Goal: Transaction & Acquisition: Purchase product/service

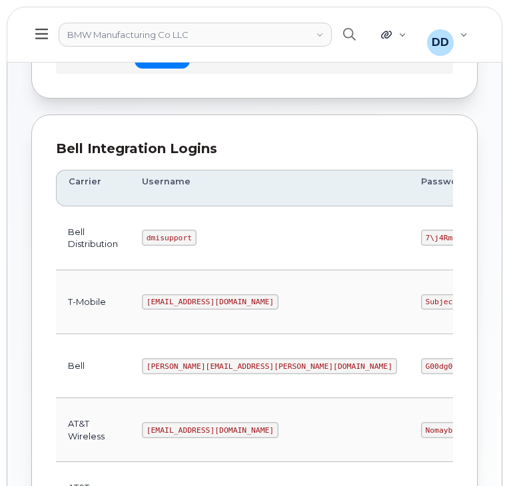
scroll to position [135, 0]
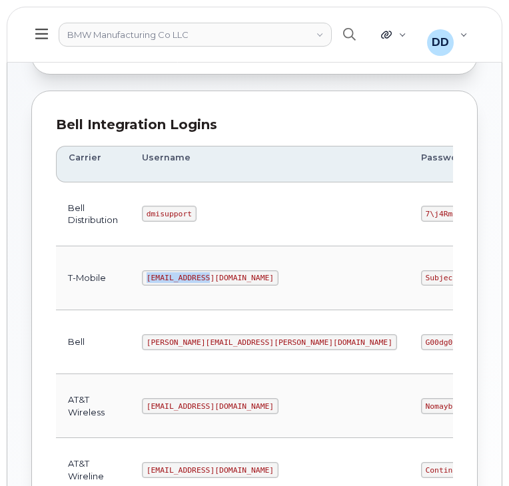
drag, startPoint x: 207, startPoint y: 276, endPoint x: 144, endPoint y: 278, distance: 63.3
click at [144, 278] on code "msem@dminc.com" at bounding box center [210, 278] width 137 height 16
copy code "msem@dminc.com"
click at [99, 336] on td "Bell" at bounding box center [93, 342] width 74 height 64
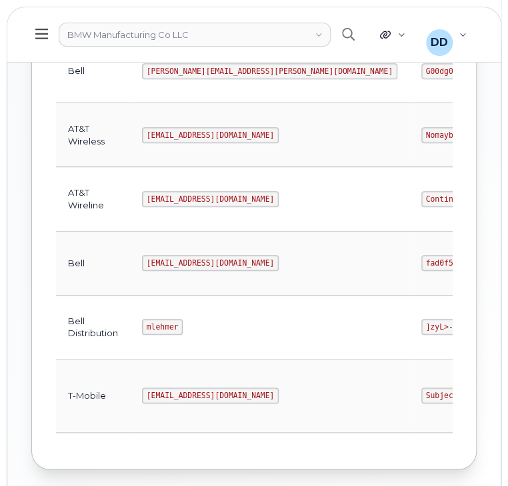
scroll to position [407, 0]
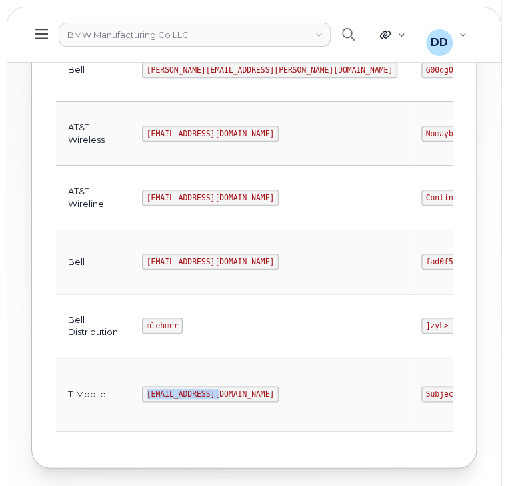
drag, startPoint x: 215, startPoint y: 392, endPoint x: 147, endPoint y: 395, distance: 68.7
click at [147, 395] on code "MS-BMW@dminc.com" at bounding box center [210, 394] width 137 height 16
copy code "MS-BMW@dminc.com"
drag, startPoint x: 326, startPoint y: 390, endPoint x: 267, endPoint y: 390, distance: 58.6
click at [421, 390] on code "SubjectTitle!1" at bounding box center [457, 394] width 73 height 16
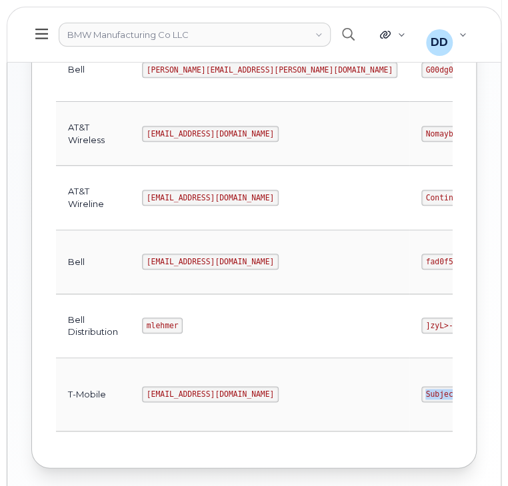
copy code "SubjectTitle!1"
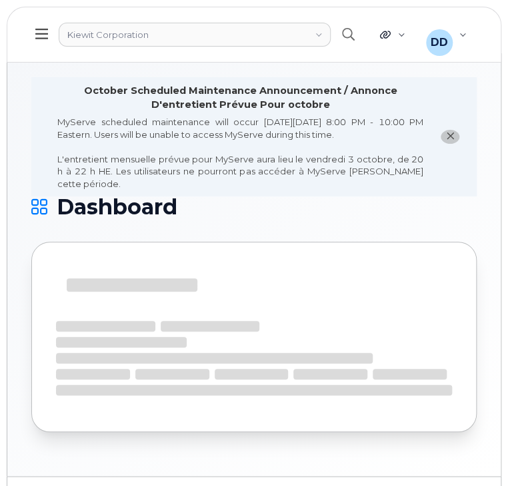
click at [43, 37] on icon at bounding box center [41, 34] width 13 height 15
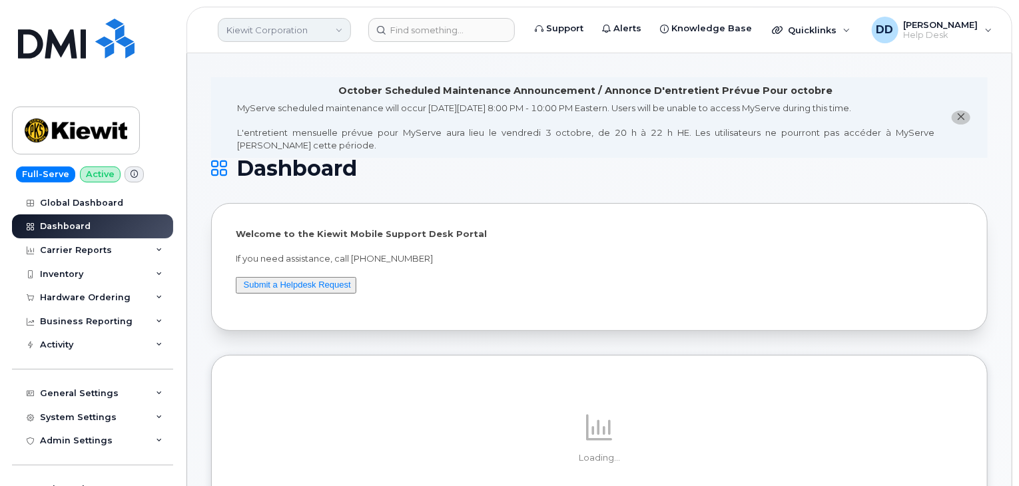
click at [322, 29] on link "Kiewit Corporation" at bounding box center [284, 30] width 133 height 24
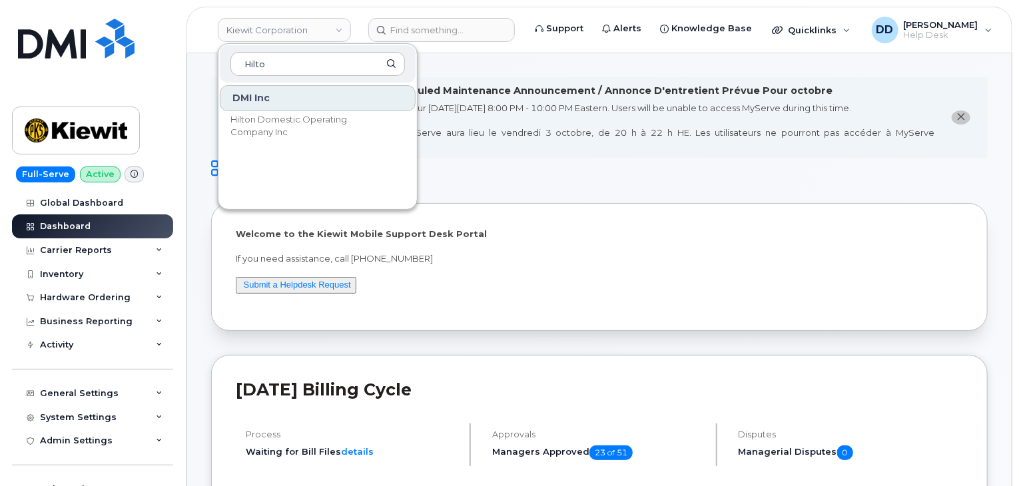
type input "Hilto"
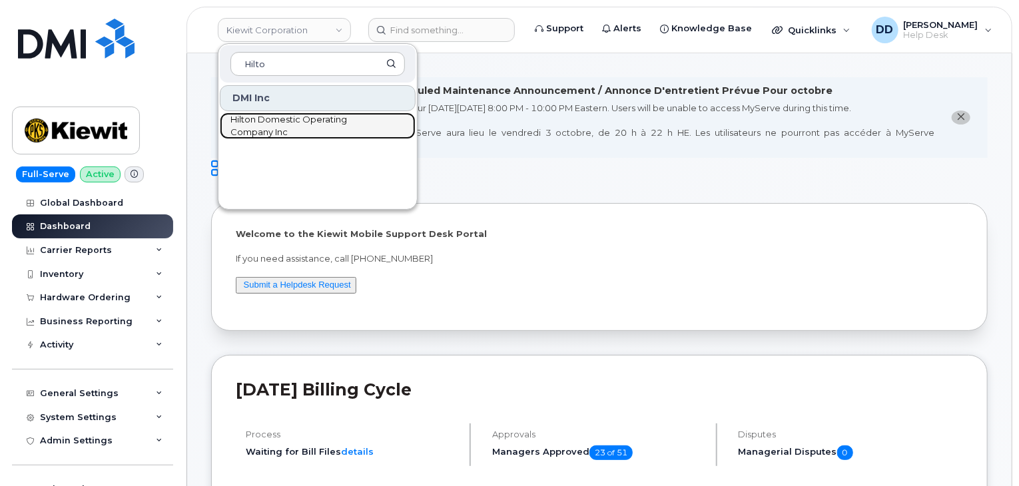
click at [282, 121] on span "Hilton Domestic Operating Company Inc" at bounding box center [307, 126] width 153 height 26
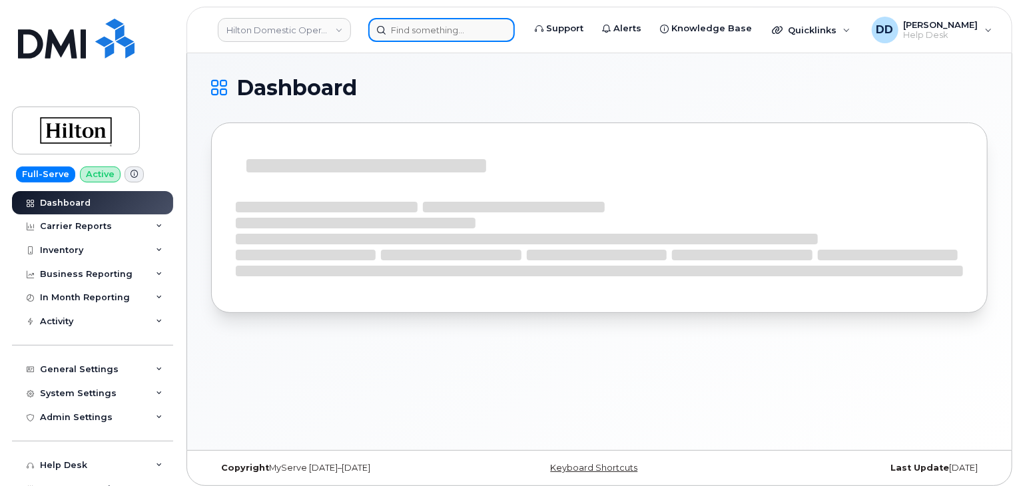
click at [435, 39] on input at bounding box center [441, 30] width 147 height 24
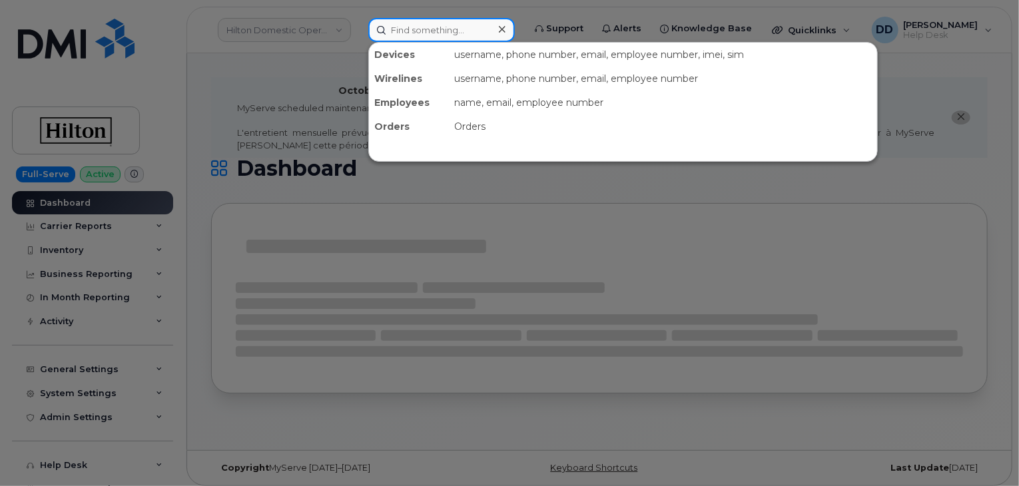
paste input "300849"
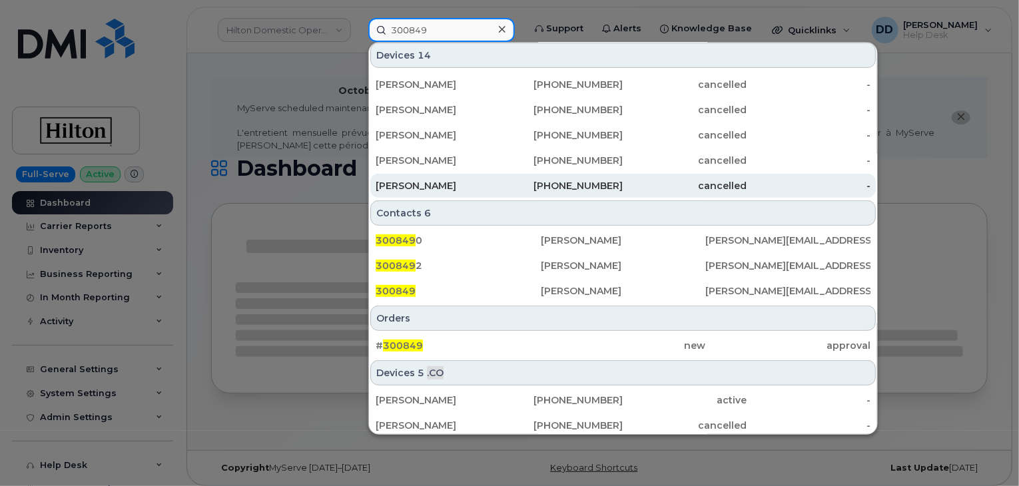
scroll to position [235, 0]
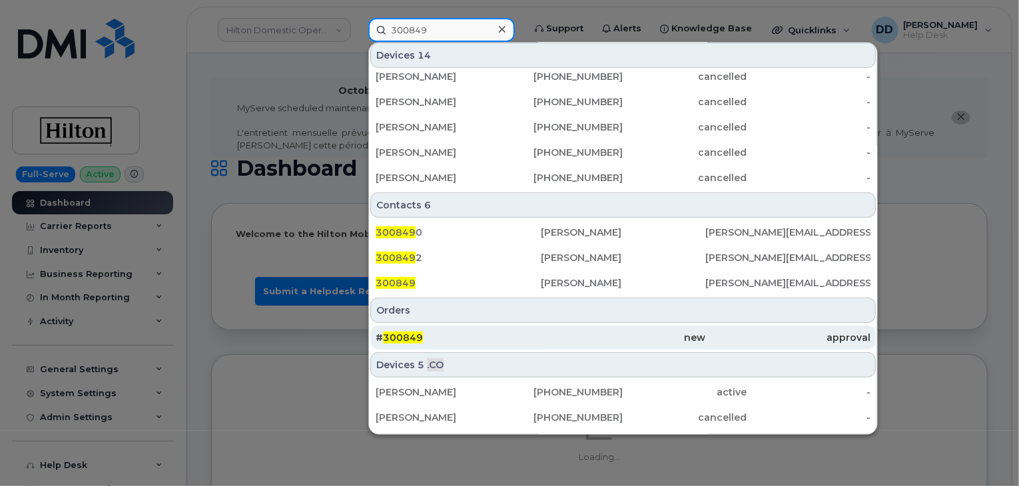
type input "300849"
click at [403, 336] on span "300849" at bounding box center [403, 338] width 40 height 12
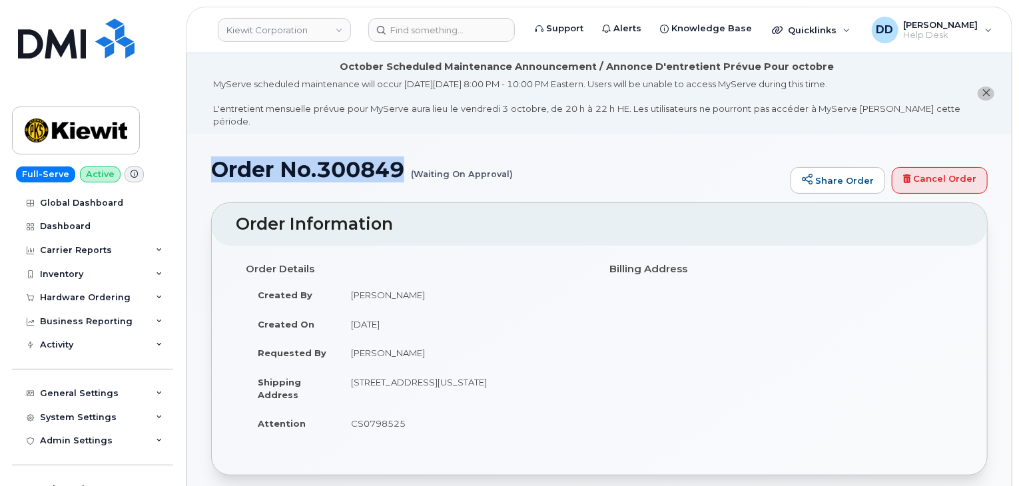
drag, startPoint x: 409, startPoint y: 155, endPoint x: 216, endPoint y: 161, distance: 193.3
click at [216, 161] on h1 "Order No.300849 (Waiting On Approval)" at bounding box center [497, 169] width 573 height 23
copy h1 "Order No.300849"
click at [611, 158] on h1 "Order No.300849 (Waiting On Approval)" at bounding box center [497, 169] width 573 height 23
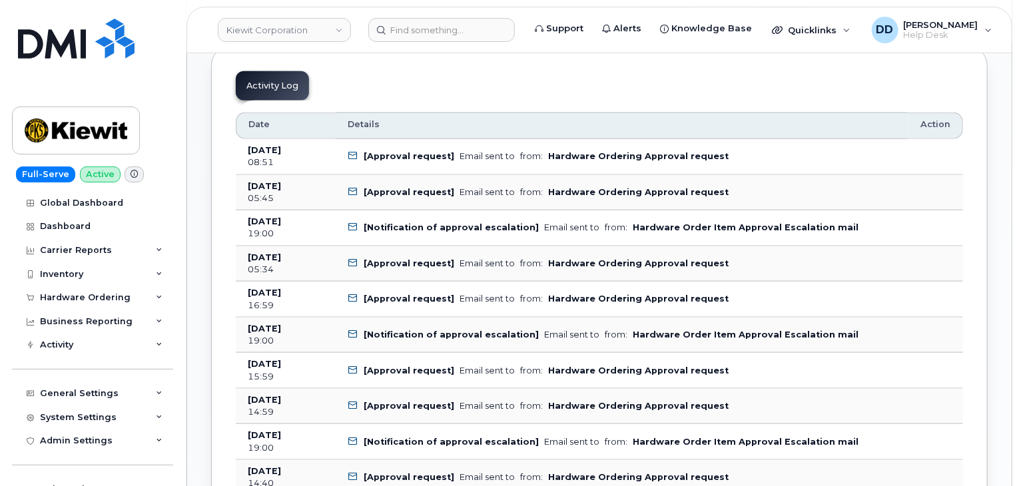
scroll to position [766, 0]
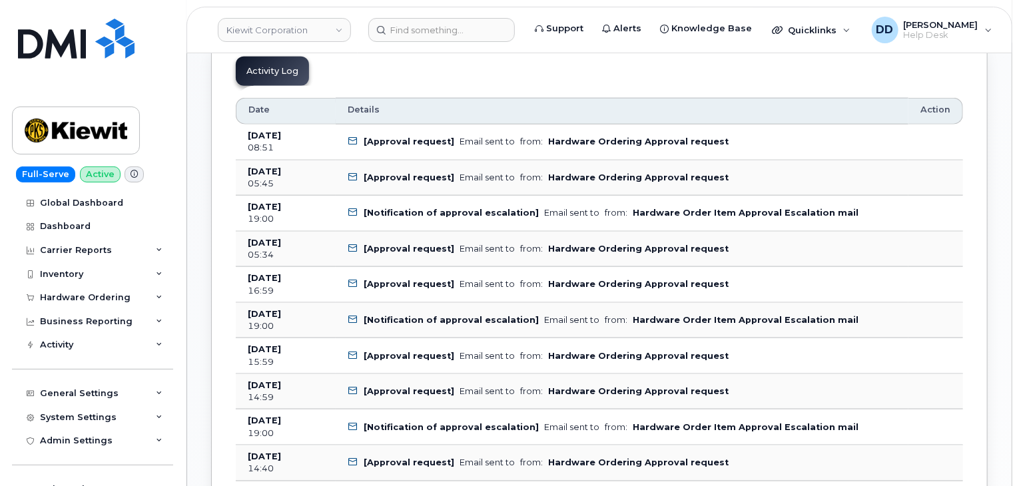
drag, startPoint x: 227, startPoint y: 119, endPoint x: 221, endPoint y: 129, distance: 11.3
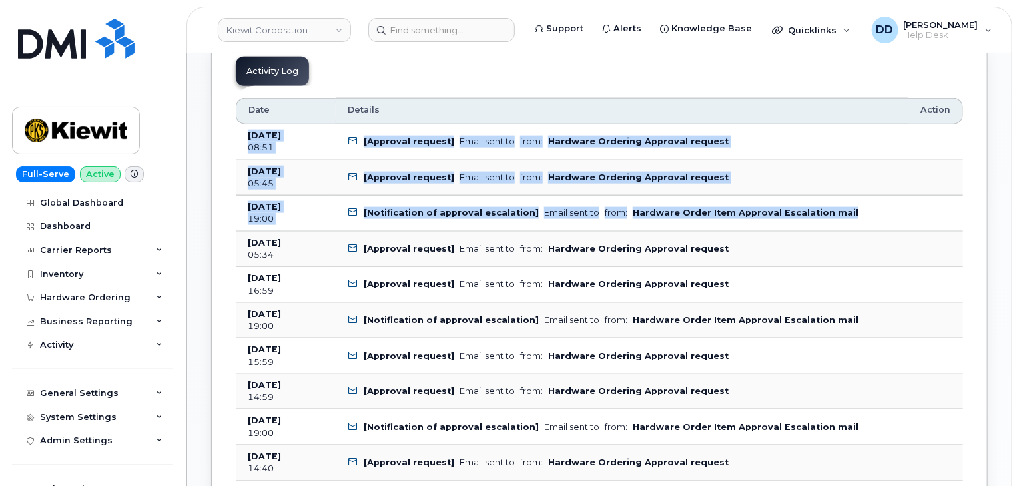
drag, startPoint x: 241, startPoint y: 125, endPoint x: 848, endPoint y: 211, distance: 613.8
copy tbody "Sep 23, 2025 08:51 [Approval request] Email sent to from: Hardware Ordering App…"
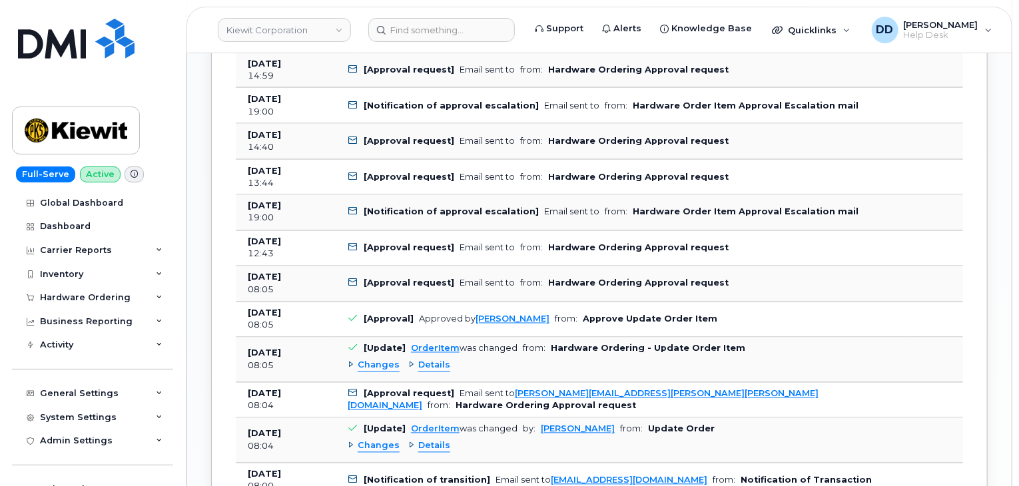
scroll to position [1105, 0]
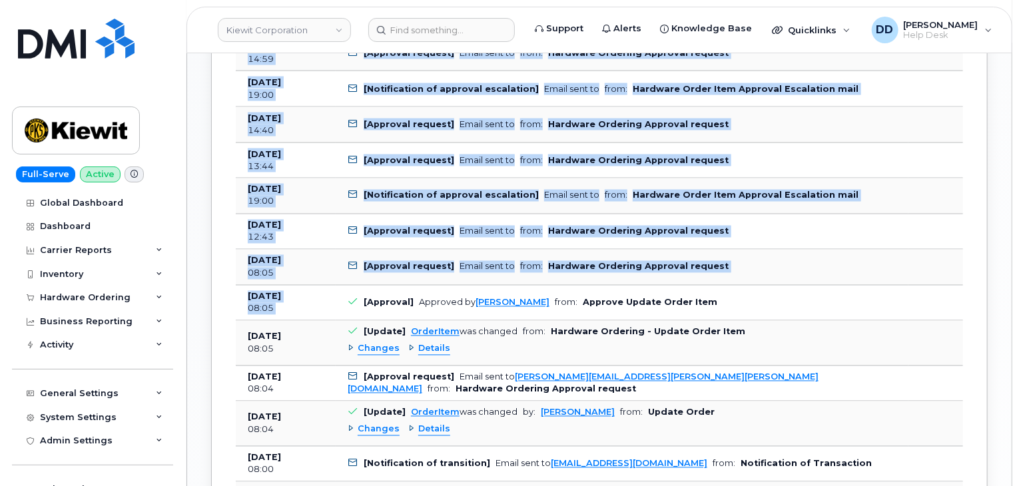
drag, startPoint x: 234, startPoint y: 278, endPoint x: 359, endPoint y: 280, distance: 125.3
click at [359, 280] on div "Activity Log Customize Filter Refresh Export Date Details Action Sep 23, 2025 0…" at bounding box center [599, 333] width 777 height 1278
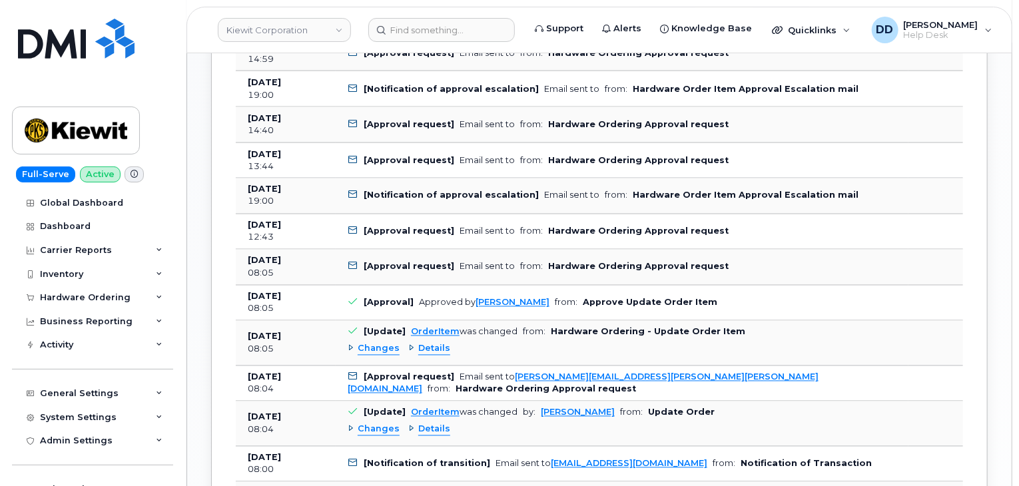
click at [760, 288] on td "[Approval] Approved by Brandon Bosley from: Approve Update Order Item" at bounding box center [622, 304] width 573 height 36
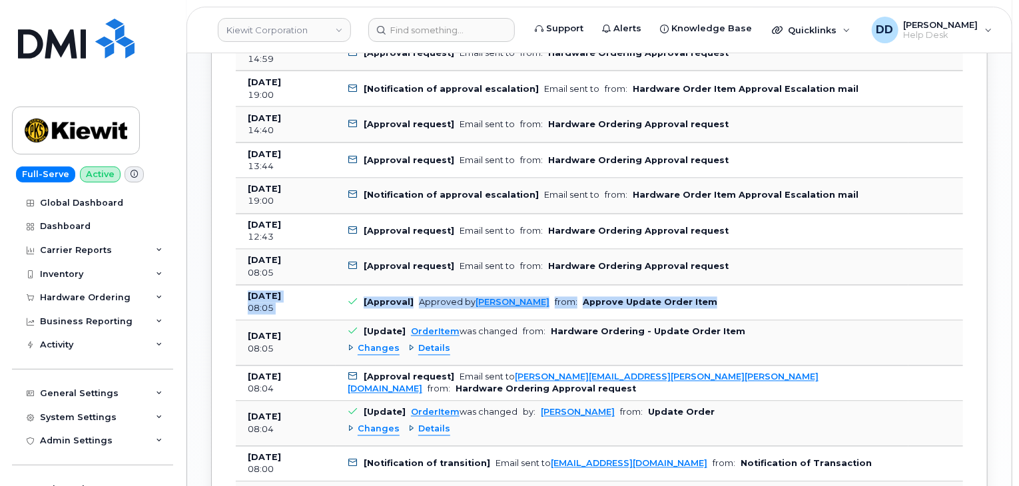
drag, startPoint x: 724, startPoint y: 289, endPoint x: 241, endPoint y: 283, distance: 483.1
click at [241, 286] on tr "Sep 16, 2025 08:05 [Approval] Approved by Brandon Bosley from: Approve Update O…" at bounding box center [600, 304] width 728 height 36
copy tr "Sep 16, 2025 08:05 [Approval] Approved by Brandon Bosley from: Approve Update O…"
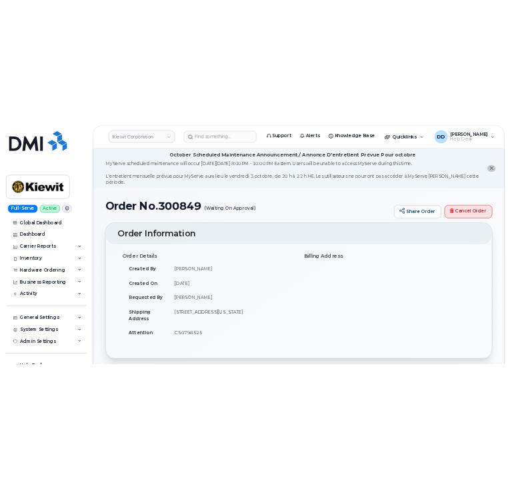
scroll to position [0, 0]
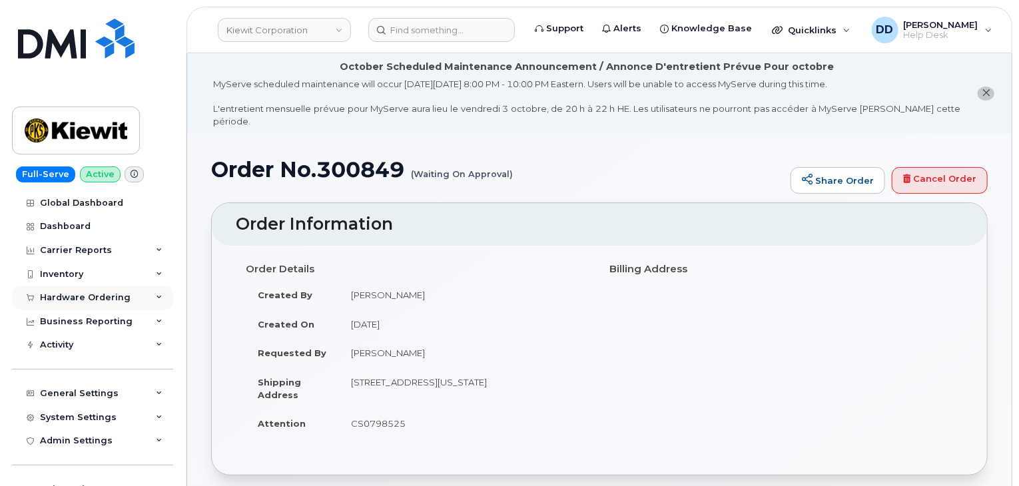
click at [97, 294] on div "Hardware Ordering" at bounding box center [85, 297] width 91 height 11
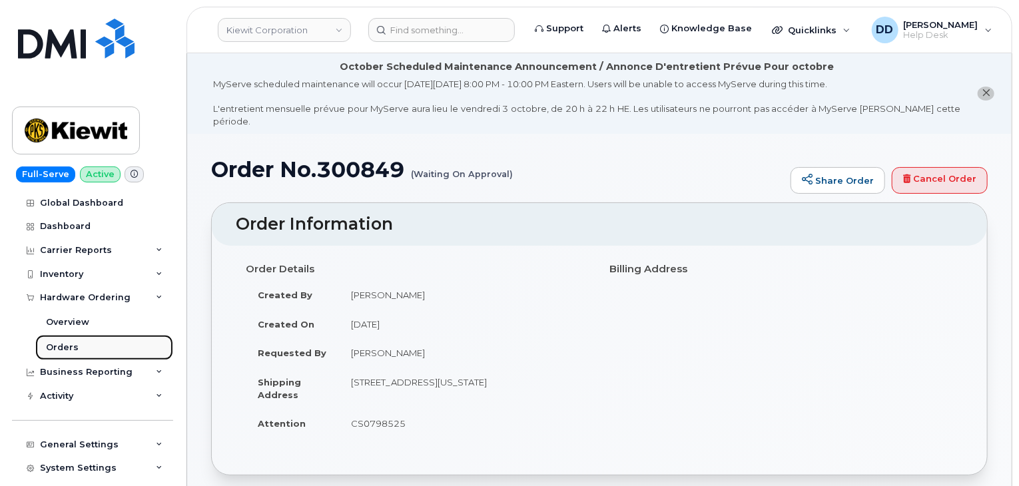
click at [64, 347] on div "Orders" at bounding box center [62, 348] width 33 height 12
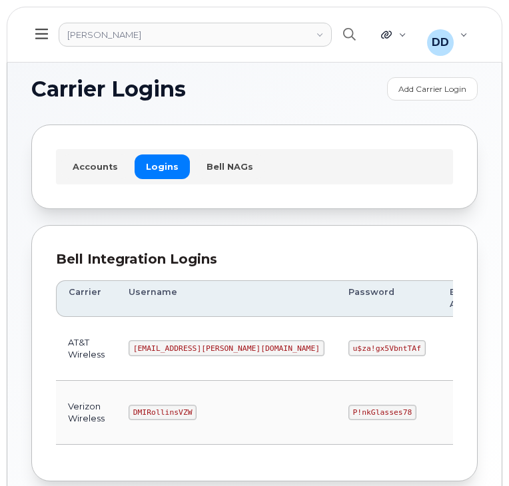
click at [40, 32] on icon at bounding box center [41, 34] width 13 height 15
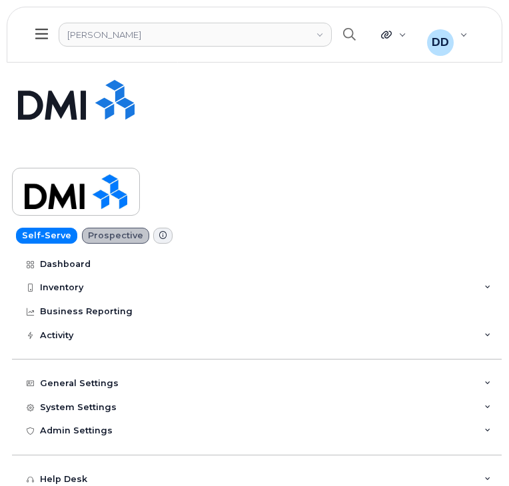
click at [247, 91] on div at bounding box center [254, 243] width 509 height 486
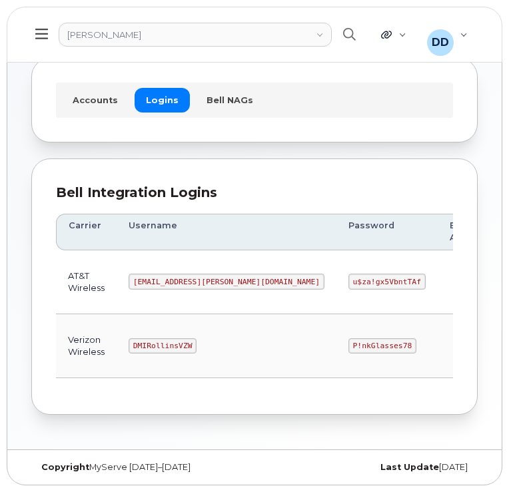
scroll to position [67, 0]
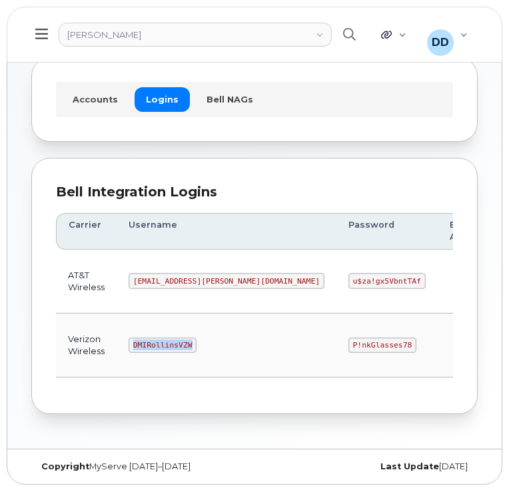
drag, startPoint x: 188, startPoint y: 342, endPoint x: 131, endPoint y: 343, distance: 56.6
click at [131, 343] on code "DMIRollinsVZW" at bounding box center [163, 346] width 68 height 16
copy code "DMIRollinsVZW"
drag, startPoint x: 309, startPoint y: 342, endPoint x: 244, endPoint y: 344, distance: 65.3
click at [336, 344] on td "P!nkGlasses78" at bounding box center [386, 346] width 101 height 64
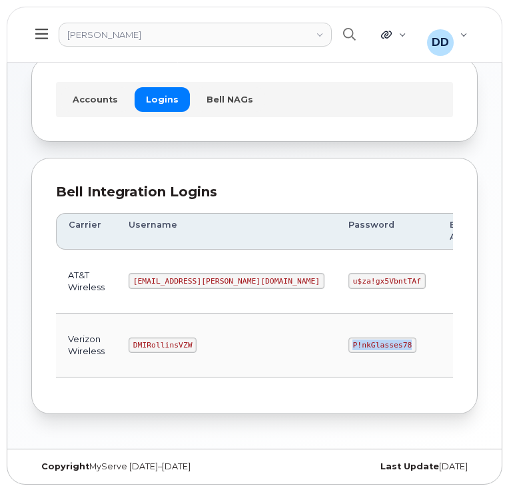
copy code "P!nkGlasses78"
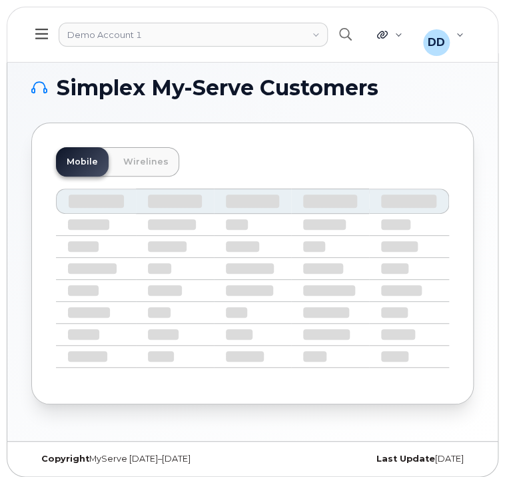
click at [45, 36] on icon at bounding box center [41, 34] width 13 height 15
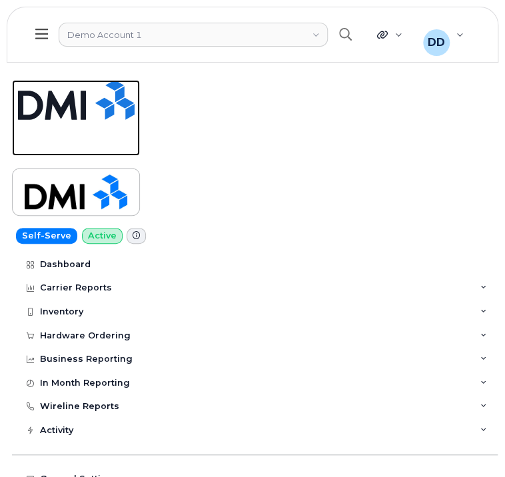
click at [65, 103] on img at bounding box center [76, 100] width 117 height 40
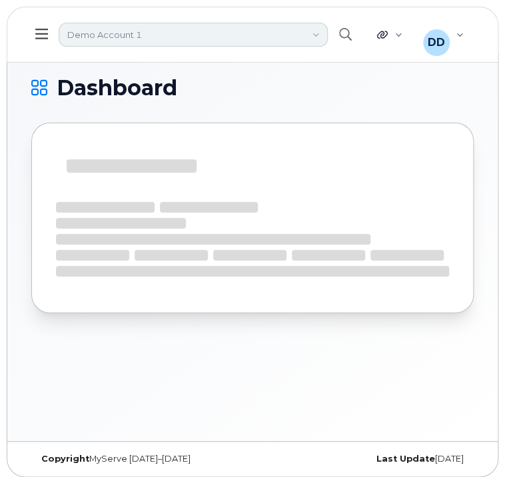
click at [318, 33] on link "Demo Account 1" at bounding box center [193, 35] width 269 height 24
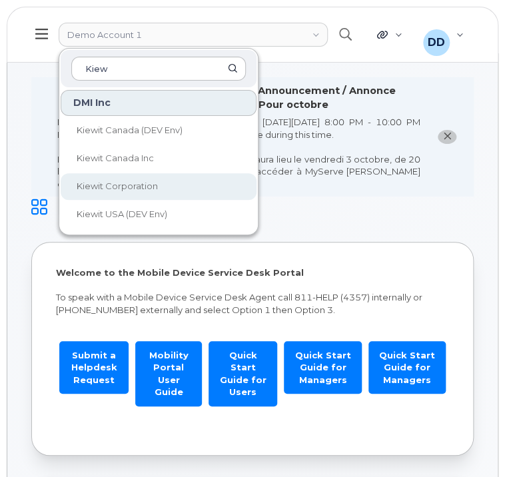
type input "Kiew"
click at [97, 193] on link "Kiewit Corporation" at bounding box center [159, 186] width 196 height 27
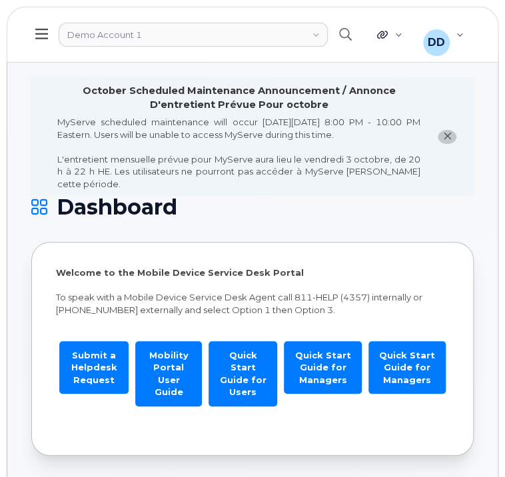
click at [40, 33] on icon at bounding box center [41, 34] width 13 height 11
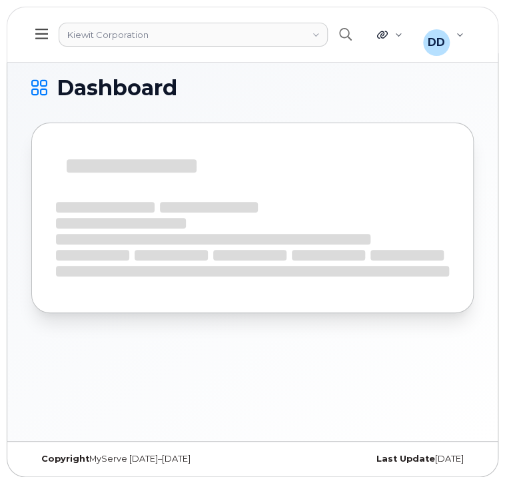
click at [46, 36] on icon at bounding box center [41, 34] width 13 height 15
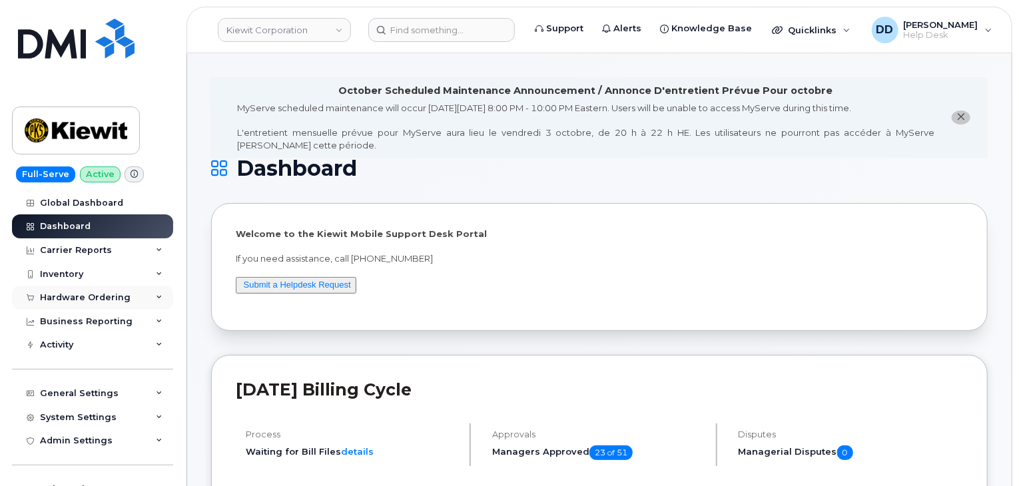
click at [80, 297] on div "Hardware Ordering" at bounding box center [85, 297] width 91 height 11
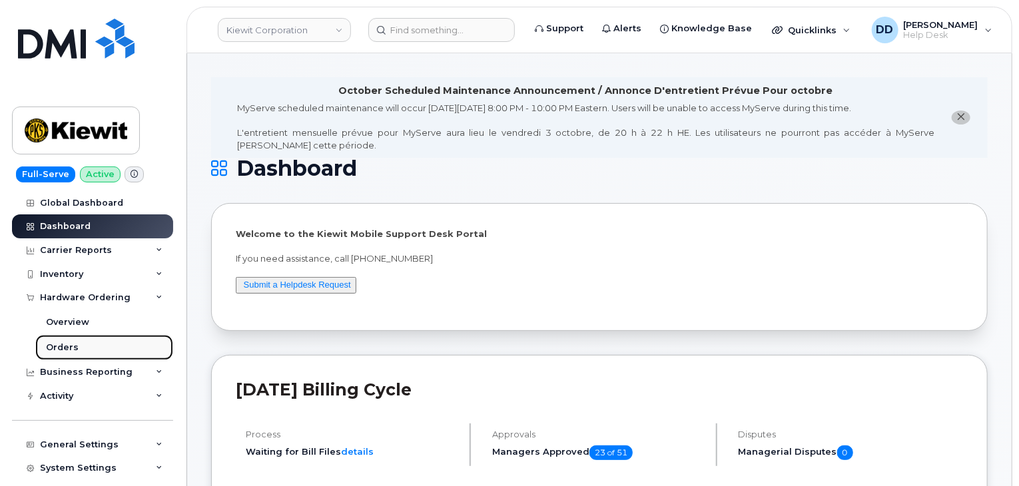
click at [64, 347] on div "Orders" at bounding box center [62, 348] width 33 height 12
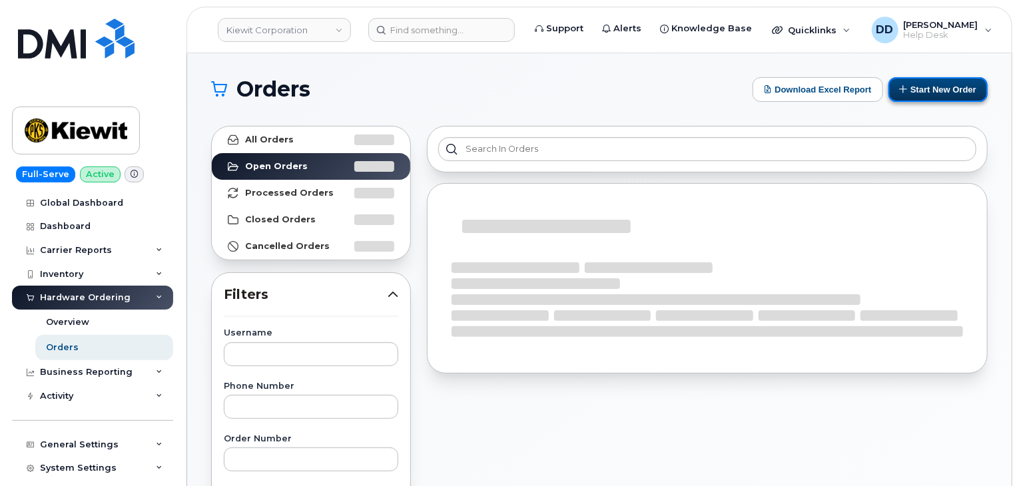
click at [504, 93] on button "Start New Order" at bounding box center [938, 89] width 99 height 25
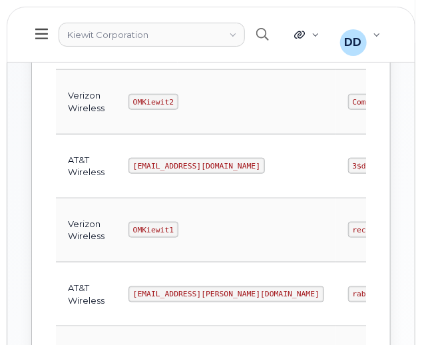
scroll to position [424, 0]
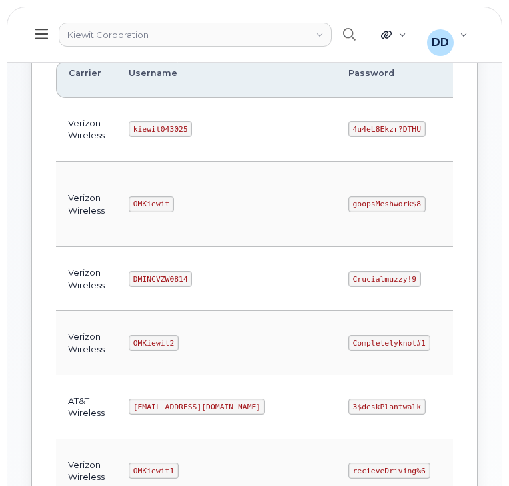
scroll to position [215, 0]
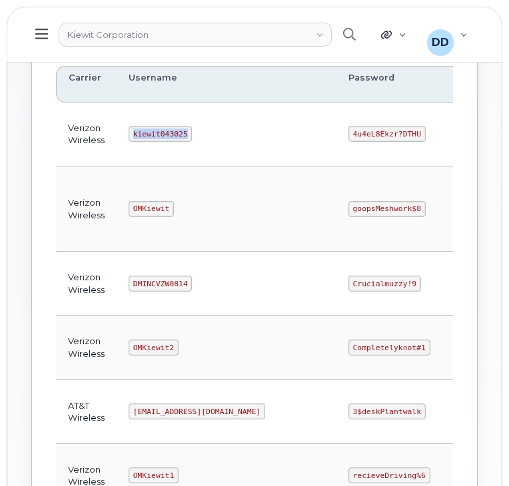
drag, startPoint x: 181, startPoint y: 131, endPoint x: 126, endPoint y: 133, distance: 54.6
click at [126, 133] on td "kiewit043025" at bounding box center [227, 135] width 220 height 64
copy code "kiewit043025"
drag, startPoint x: 352, startPoint y: 129, endPoint x: 288, endPoint y: 132, distance: 64.0
click at [348, 132] on code "4u4eL8Ekzr?DTHU" at bounding box center [386, 134] width 77 height 16
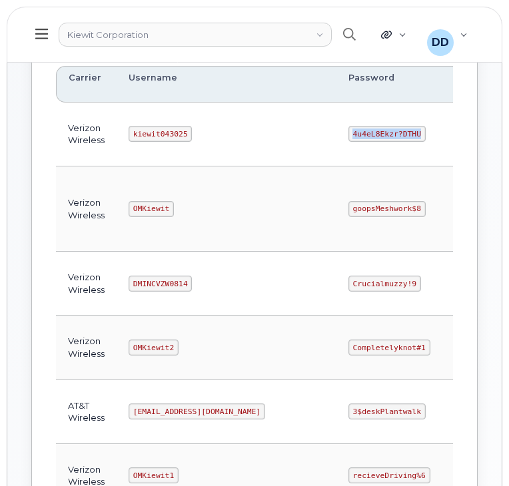
copy code "4u4eL8Ekzr?DTHU"
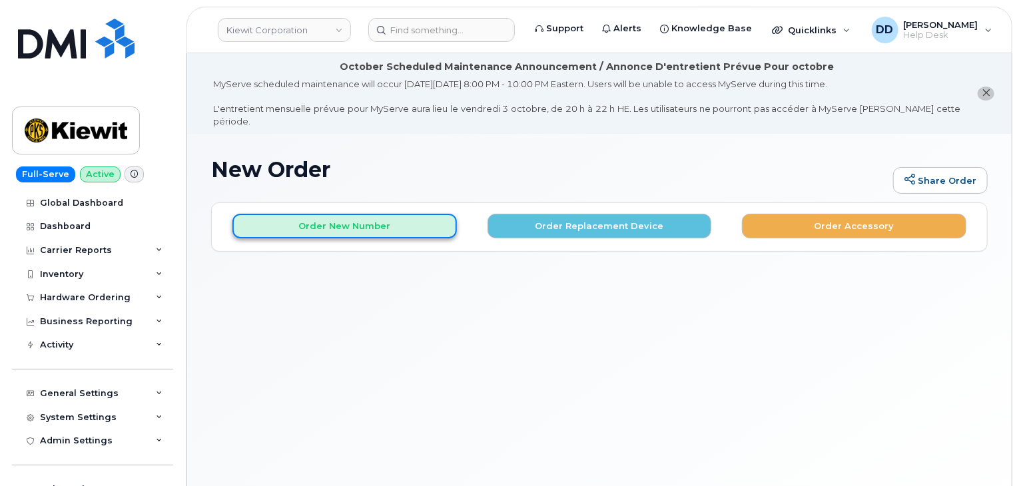
click at [346, 219] on button "Order New Number" at bounding box center [345, 226] width 225 height 25
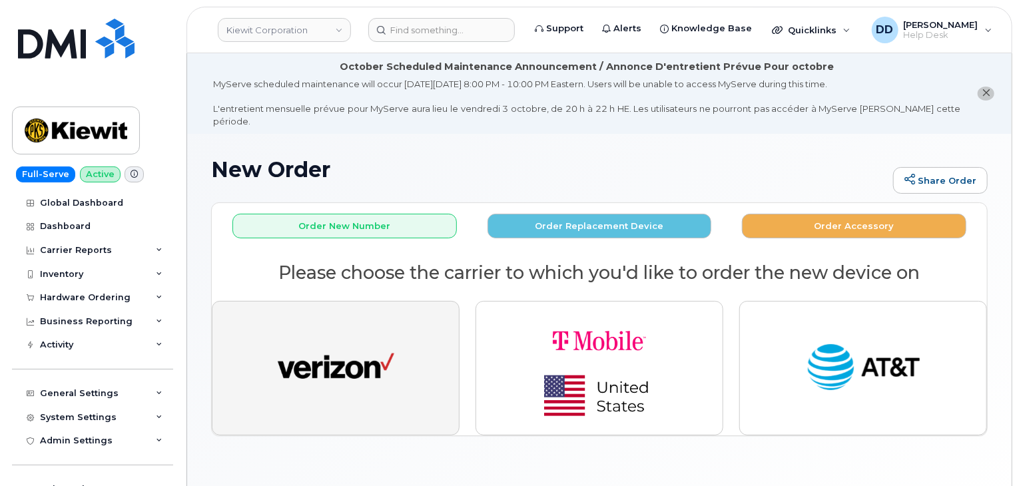
click at [352, 356] on img "button" at bounding box center [336, 368] width 117 height 60
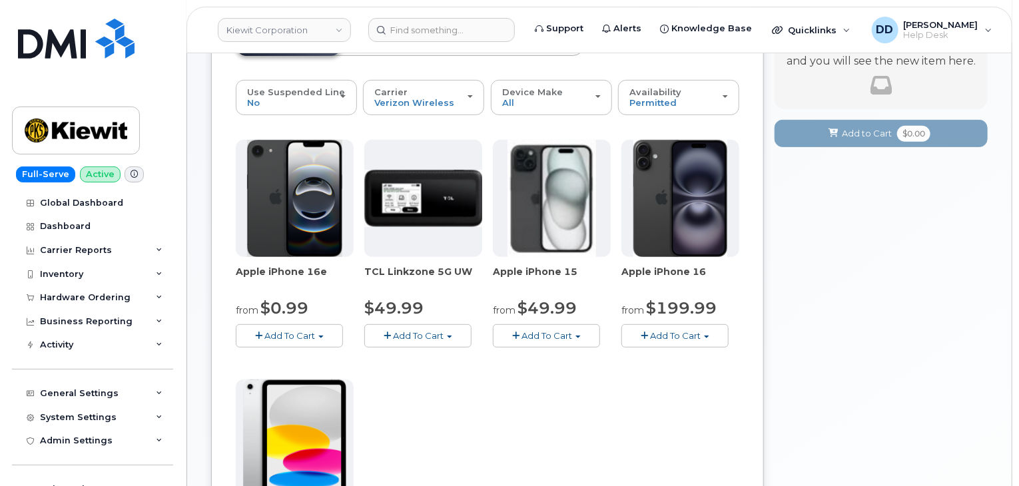
scroll to position [201, 0]
click at [289, 330] on span "Add To Cart" at bounding box center [290, 335] width 51 height 11
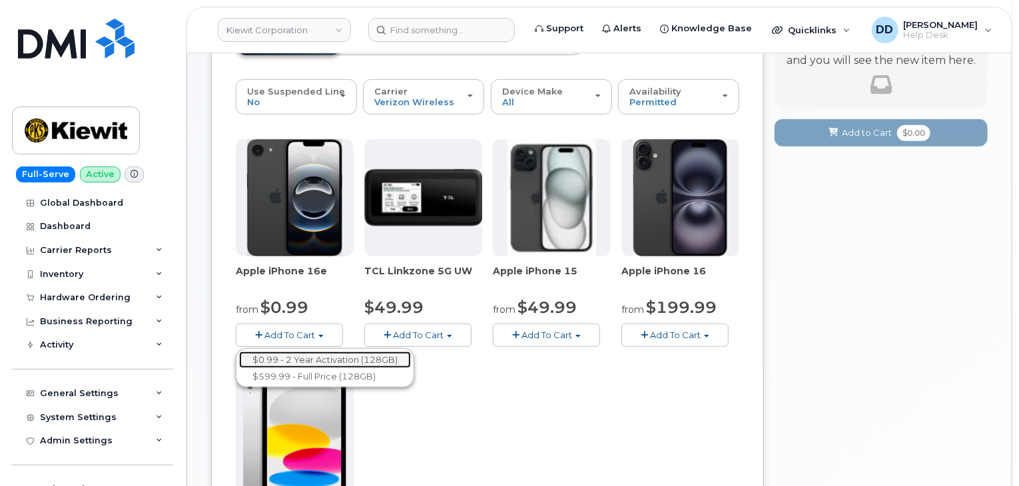
click at [306, 352] on link "$0.99 - 2 Year Activation (128GB)" at bounding box center [325, 360] width 172 height 17
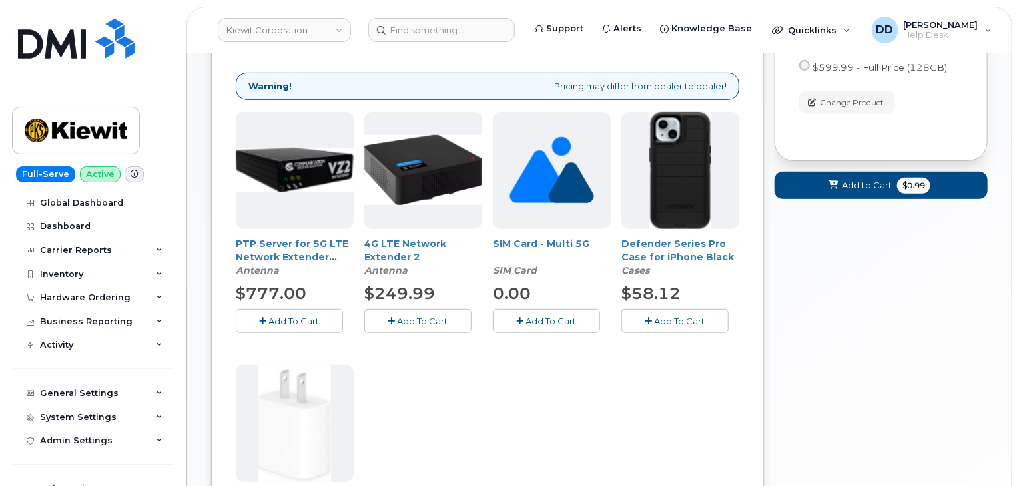
scroll to position [269, 0]
click at [674, 316] on span "Add To Cart" at bounding box center [680, 321] width 51 height 11
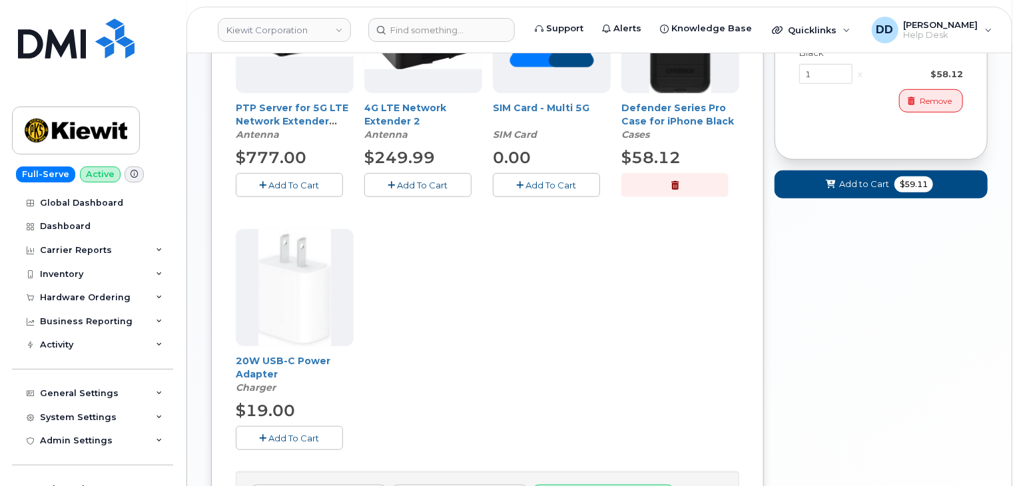
scroll to position [406, 0]
click at [290, 432] on span "Add To Cart" at bounding box center [294, 437] width 51 height 11
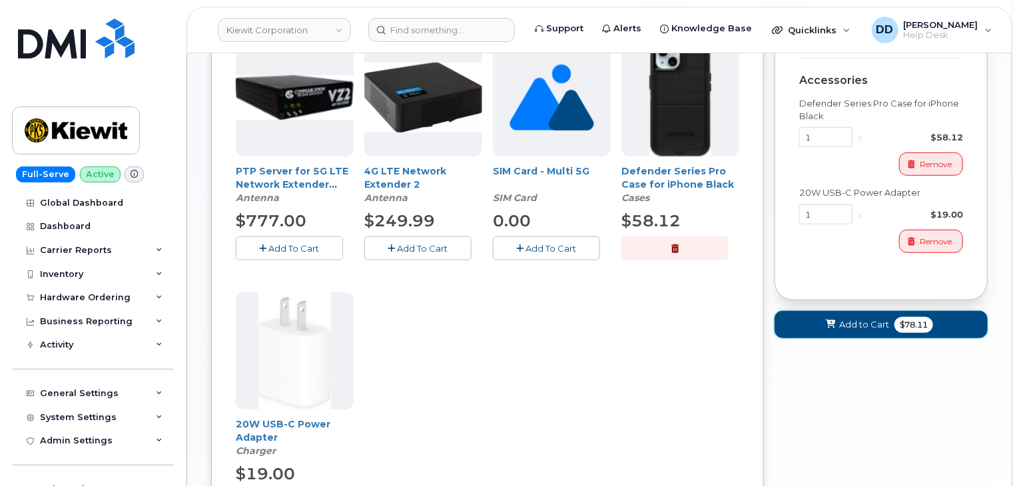
click at [846, 318] on span "Add to Cart" at bounding box center [864, 324] width 50 height 13
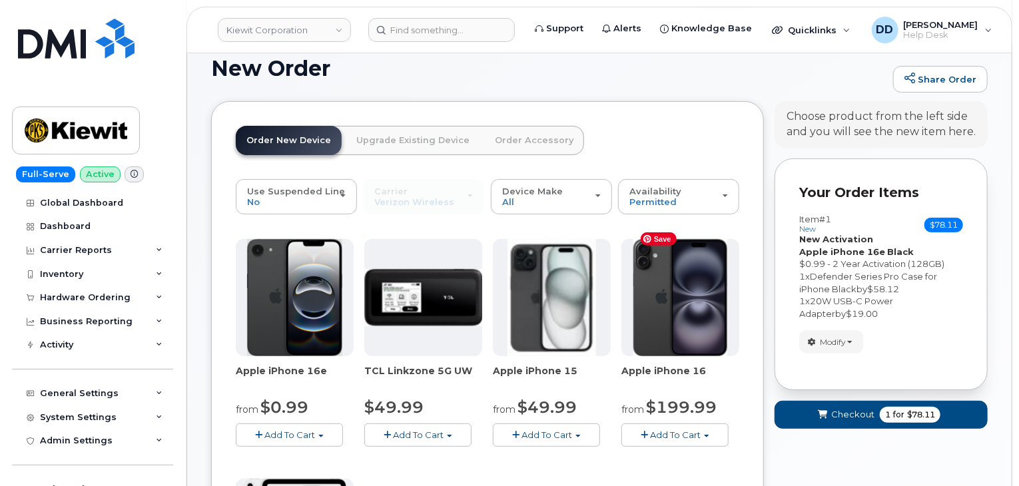
scroll to position [101, 0]
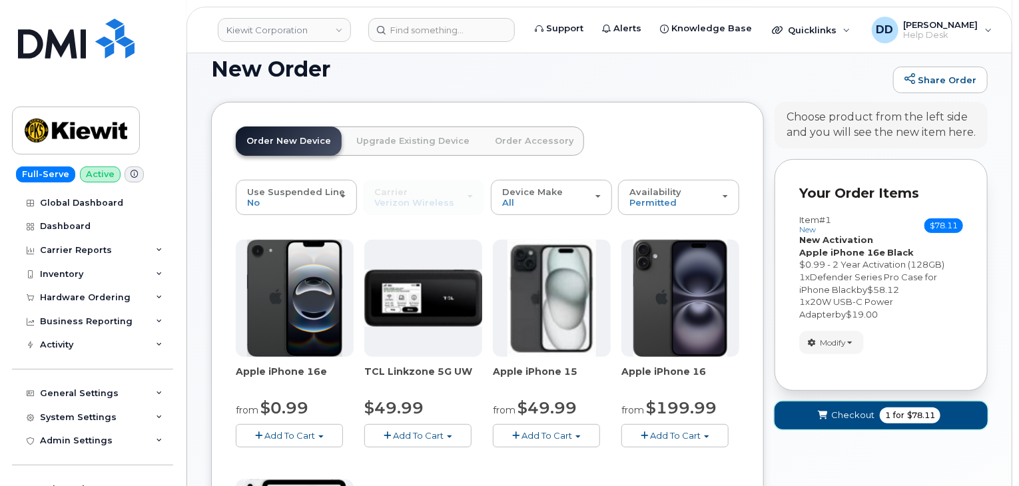
click at [843, 409] on span "Checkout" at bounding box center [852, 415] width 43 height 13
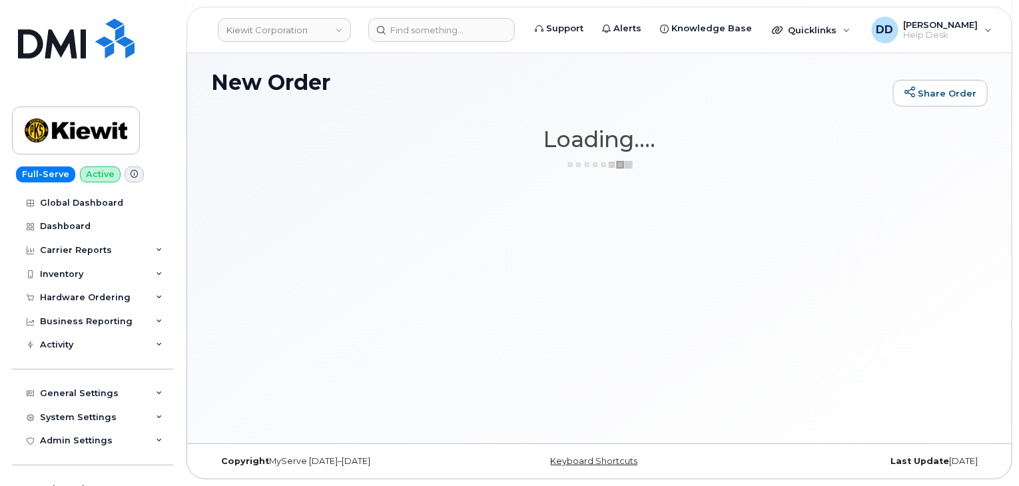
scroll to position [75, 0]
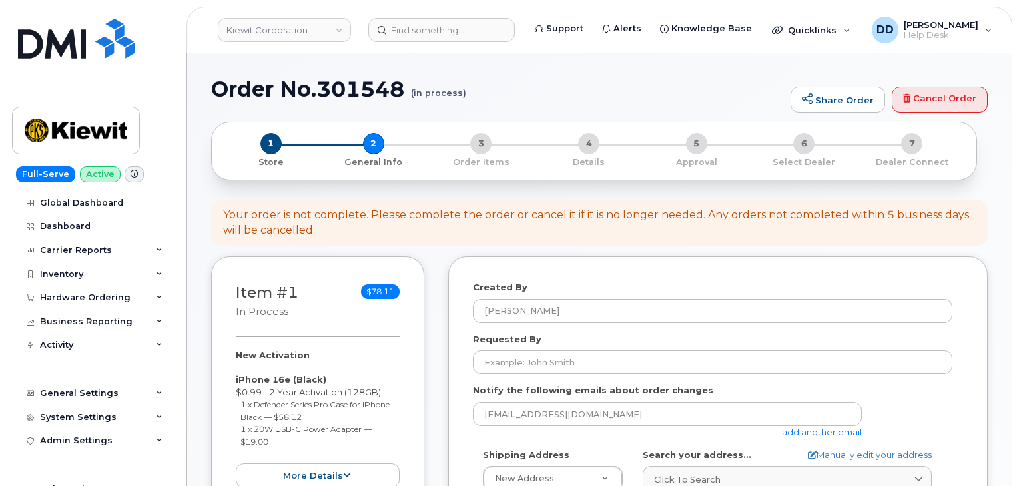
select select
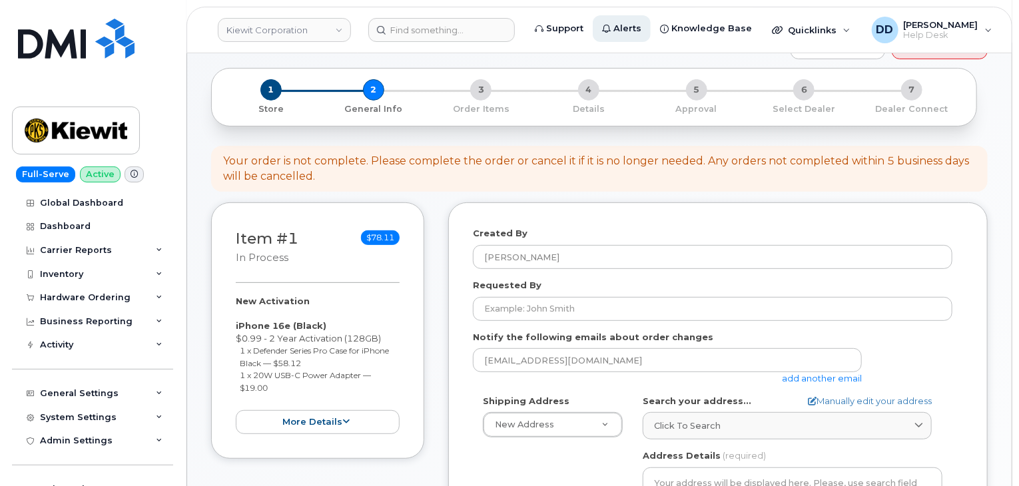
scroll to position [136, 0]
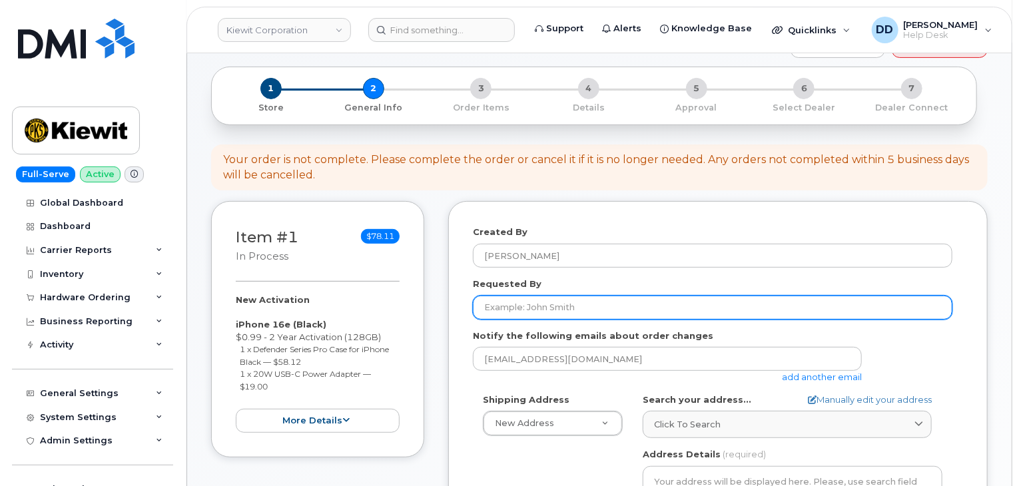
click at [592, 302] on input "Requested By" at bounding box center [713, 308] width 480 height 24
paste input "[PERSON_NAME]"
type input "[PERSON_NAME]"
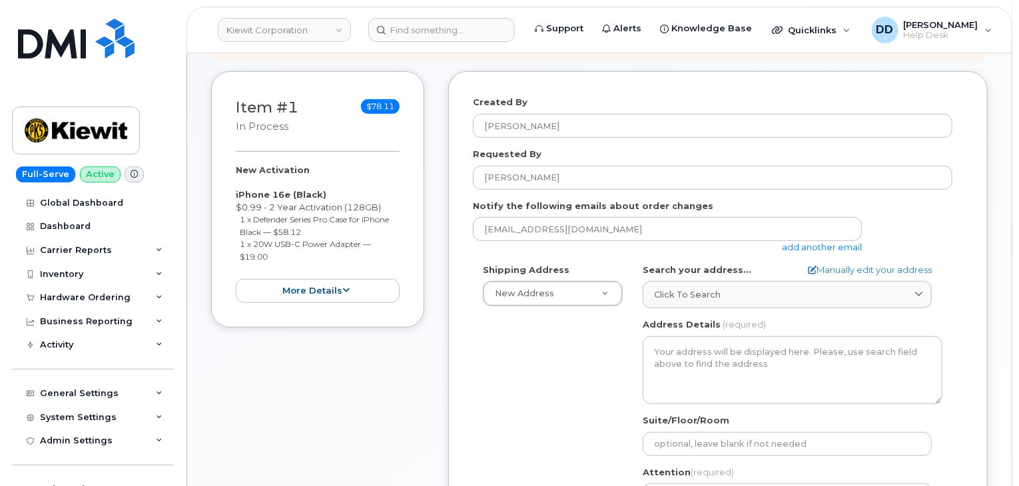
scroll to position [270, 0]
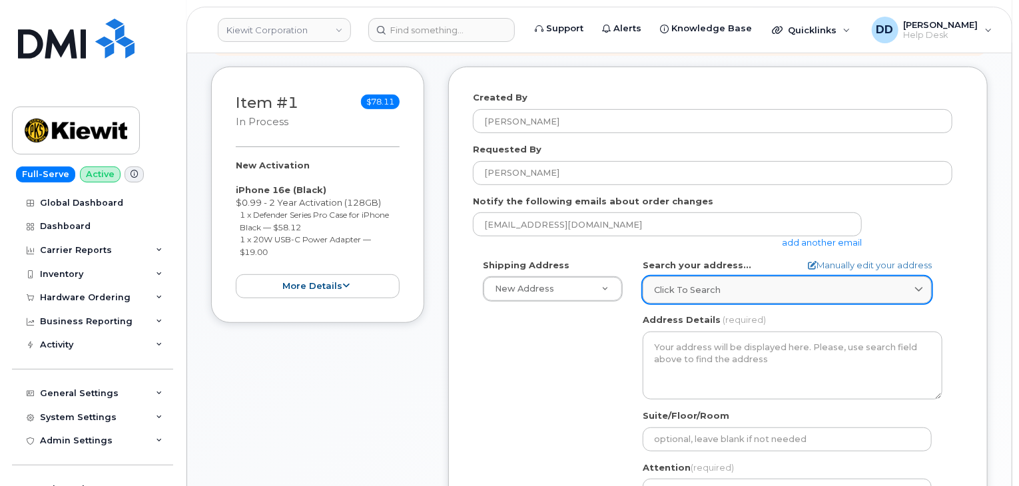
click at [837, 284] on div "Click to search" at bounding box center [787, 290] width 267 height 13
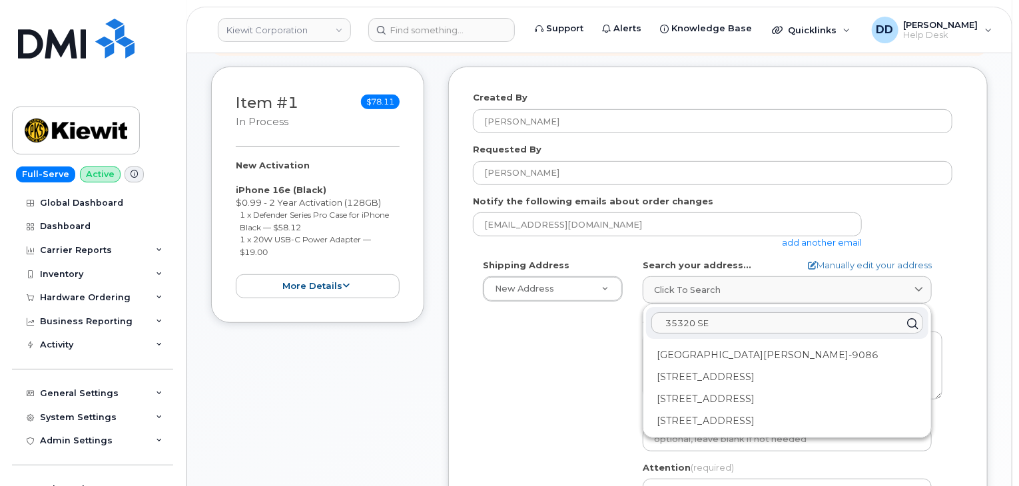
drag, startPoint x: 718, startPoint y: 312, endPoint x: 646, endPoint y: 310, distance: 72.0
click at [646, 310] on div "35320 SE" at bounding box center [787, 323] width 282 height 32
type input "35320 SE"
click at [594, 348] on div "Shipping Address New Address New Address 290 Heidelberg Dr AB Search your addre…" at bounding box center [713, 412] width 480 height 306
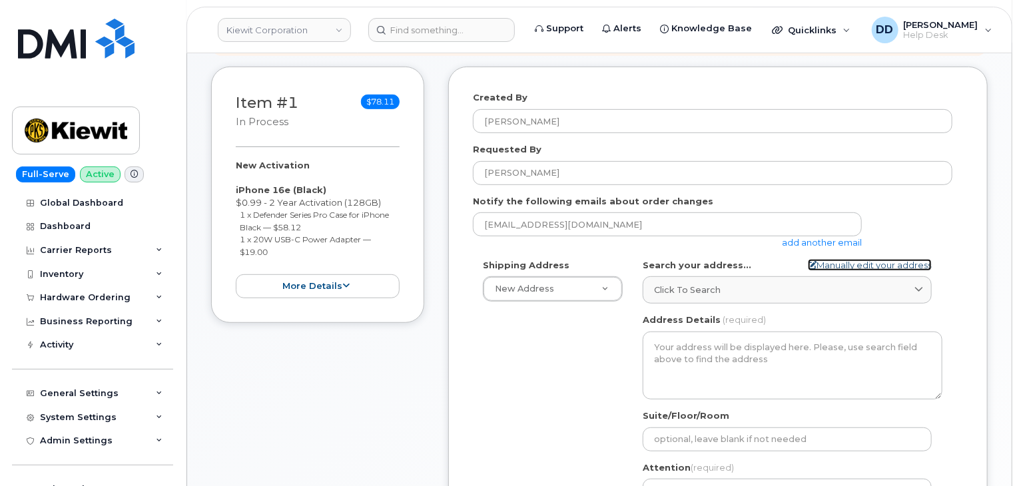
click at [849, 259] on link "Manually edit your address" at bounding box center [870, 265] width 124 height 13
select select
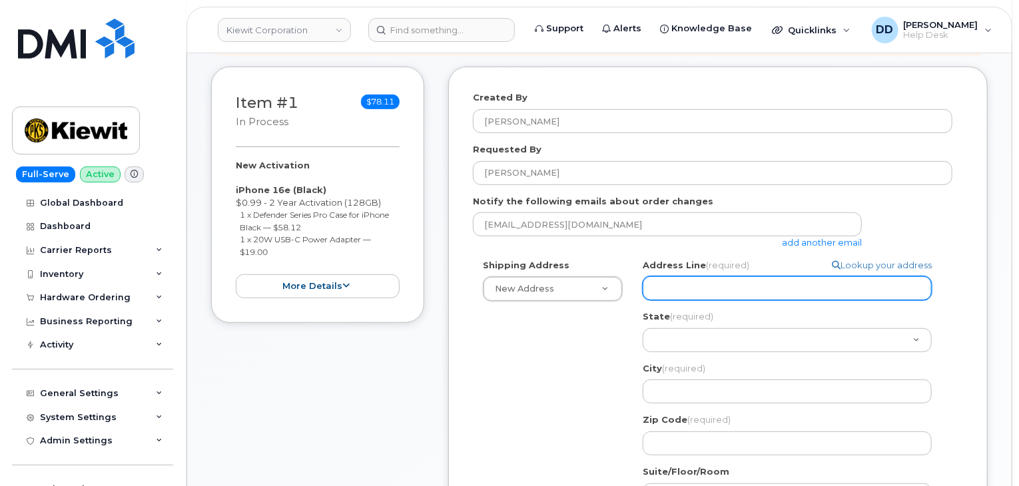
click at [698, 276] on input "Address Line (required)" at bounding box center [787, 288] width 289 height 24
paste input "35320 SE"
select select
click at [716, 277] on input "35320 SE" at bounding box center [787, 288] width 289 height 24
type input "35320 SE"
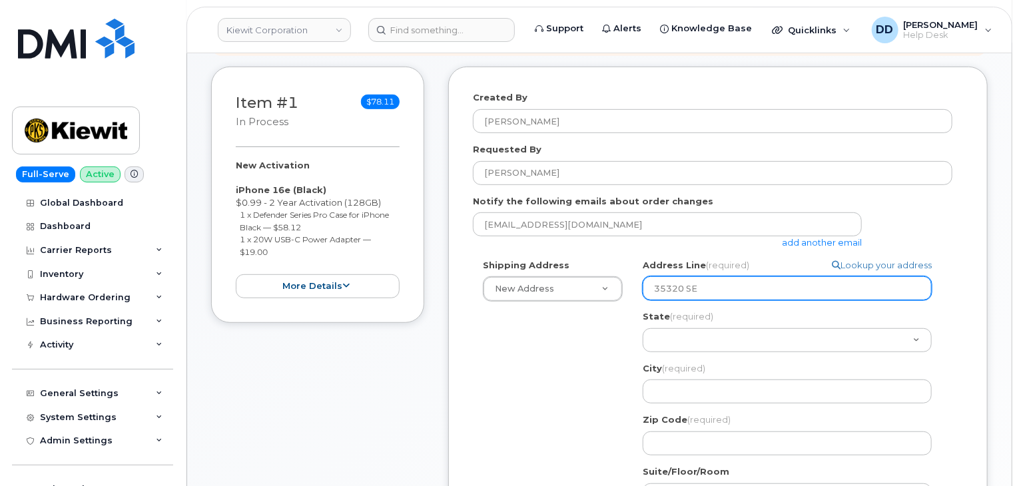
select select
type input "35320 SE C"
select select
type input "35320 SE Ca"
select select
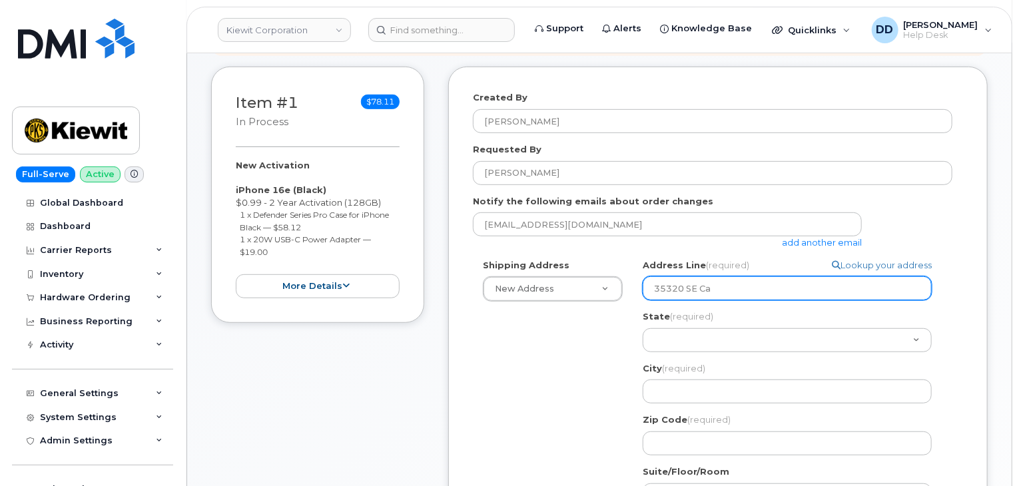
type input "35320 SE Car"
select select
type input "35320 SE Carp"
select select
type input "35320 SE Carpe"
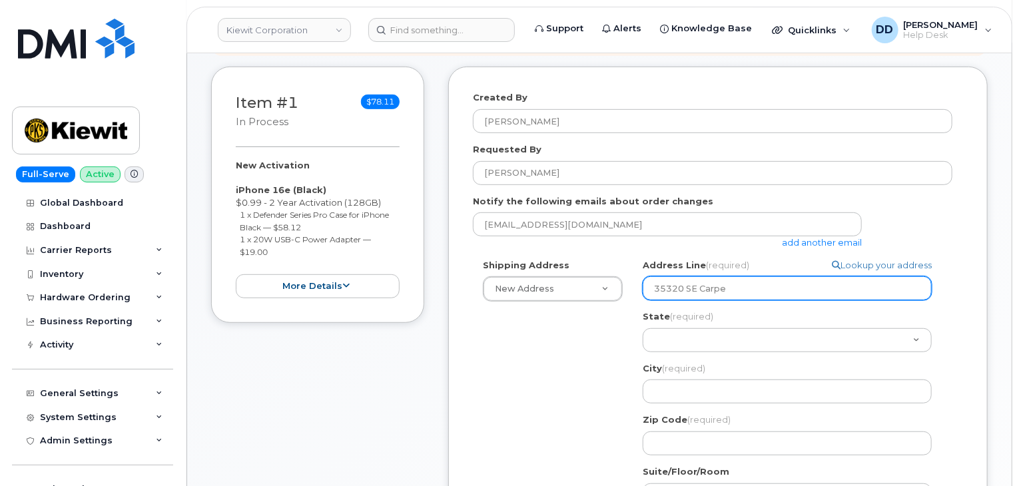
select select
type input "35320 SE Carpen"
select select
type input "35320 SE Carpent"
select select
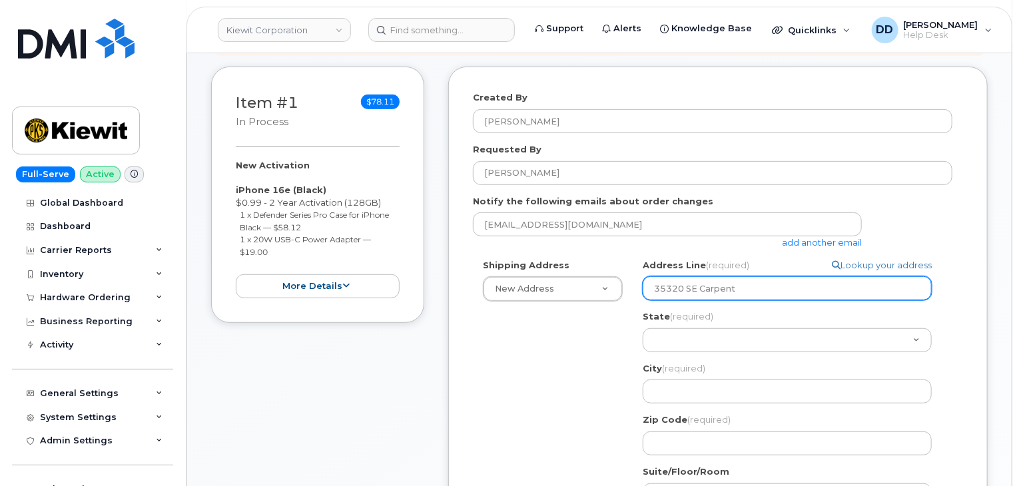
type input "35320 SE Carpente"
select select
type input "35320 SE Carpenter"
select select
type input "35320 SE Carpenter L"
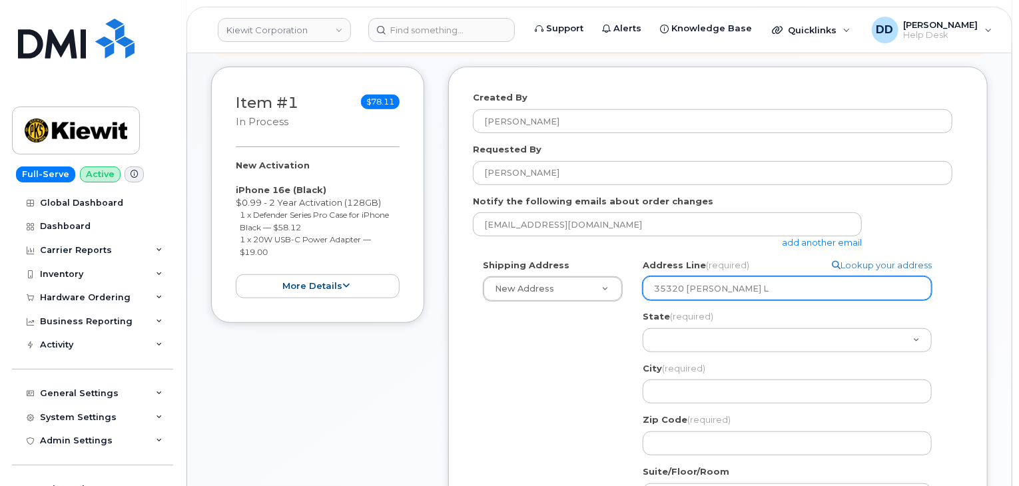
select select
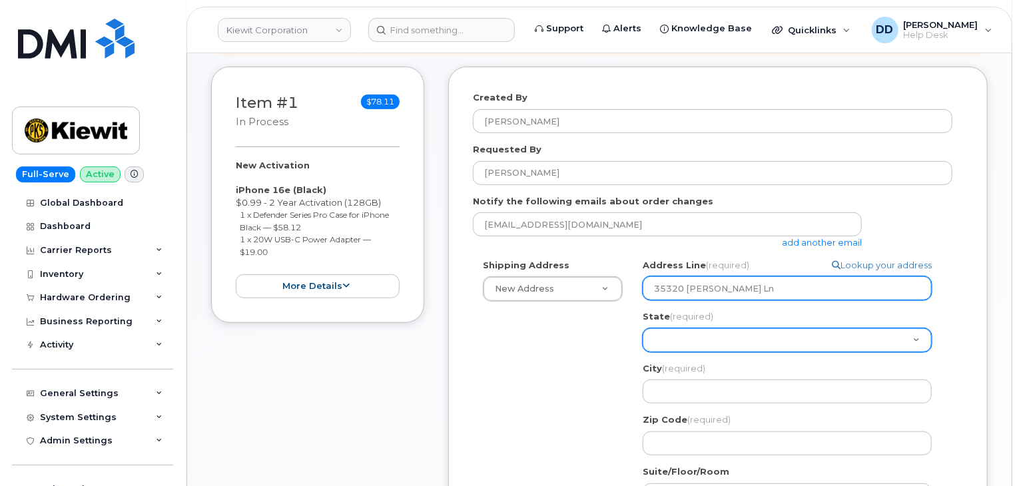
type input "35320 SE Carpenter Ln"
click at [746, 328] on select "Alabama Alaska American Samoa Arizona Arkansas California Colorado Connecticut …" at bounding box center [787, 340] width 289 height 24
select select "OR"
click at [643, 328] on select "Alabama Alaska American Samoa Arizona Arkansas California Colorado Connecticut …" at bounding box center [787, 340] width 289 height 24
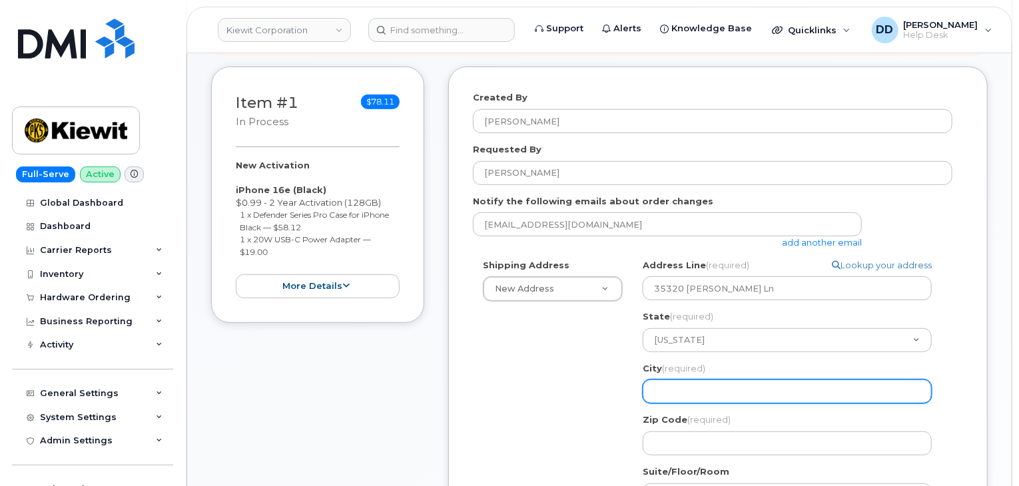
click at [693, 386] on input "City (required)" at bounding box center [787, 392] width 289 height 24
select select
type input "G"
select select
type input "Gr"
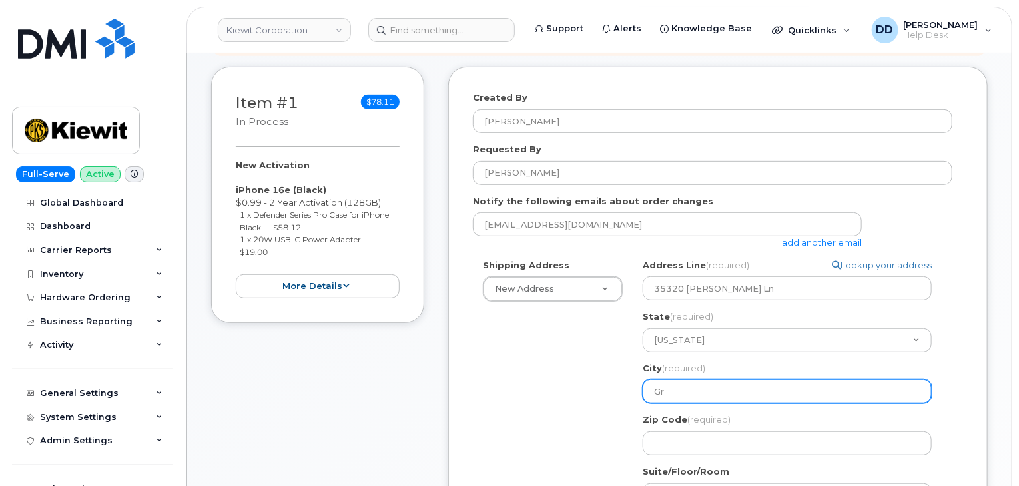
select select
type input "Gre"
select select
type input "Gres"
select select
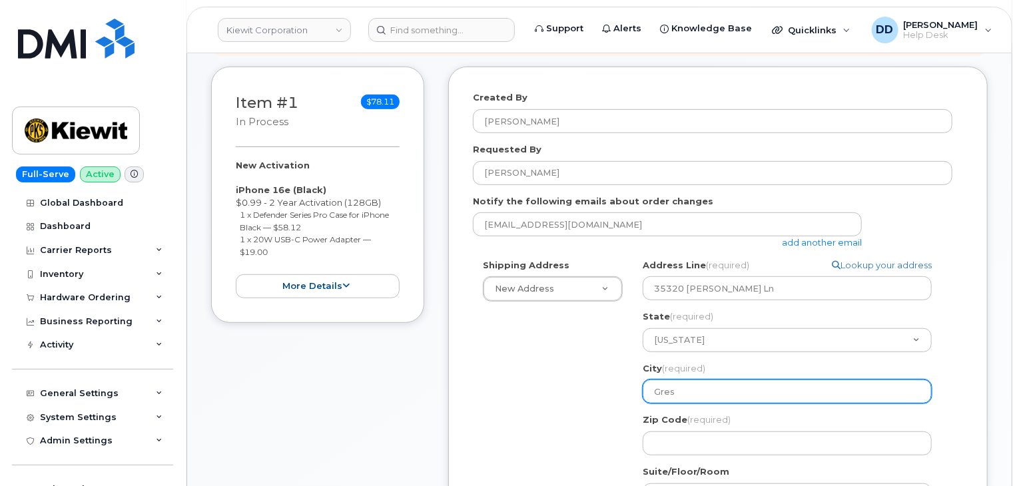
type input "Gresh"
select select
type input "Gresha"
select select
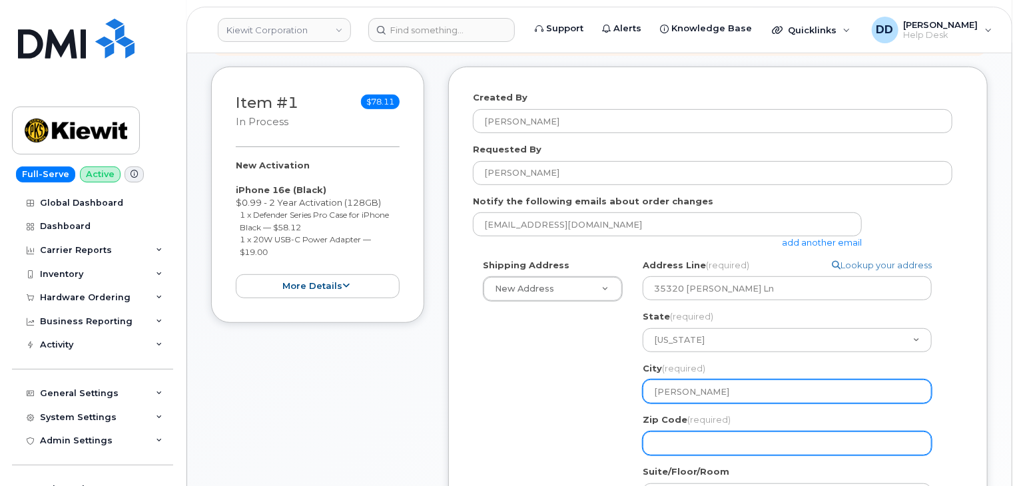
type input "Gresham"
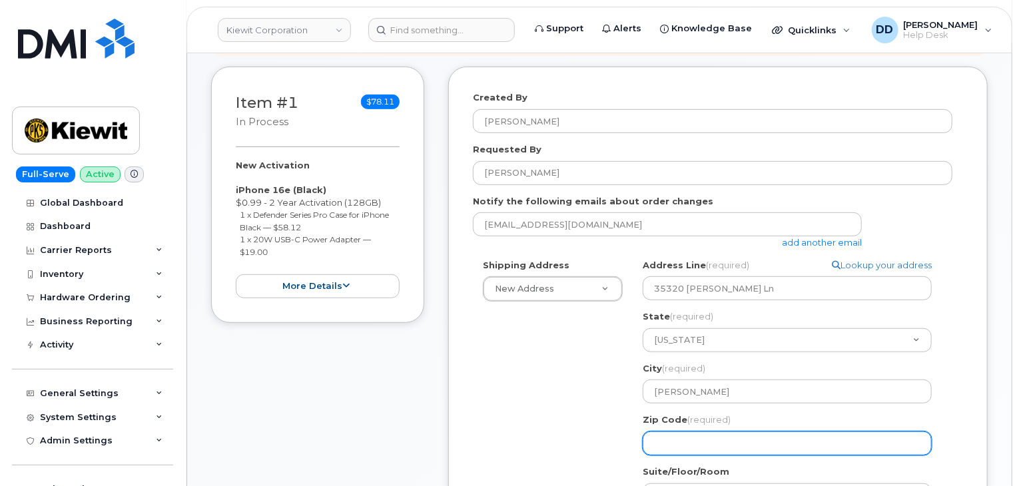
click at [682, 432] on input "Zip Code (required)" at bounding box center [787, 444] width 289 height 24
select select
type input "9"
select select
type input "97"
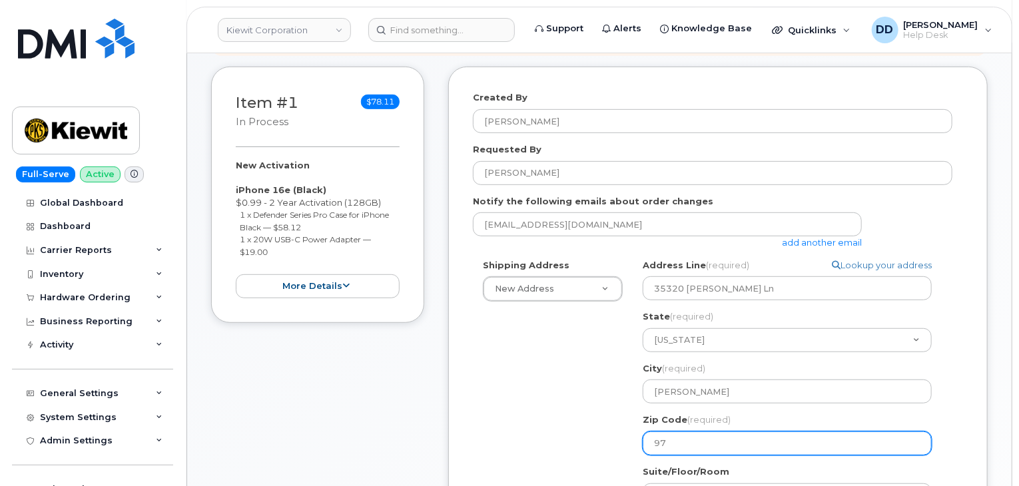
select select
type input "970"
select select
type input "9708"
select select
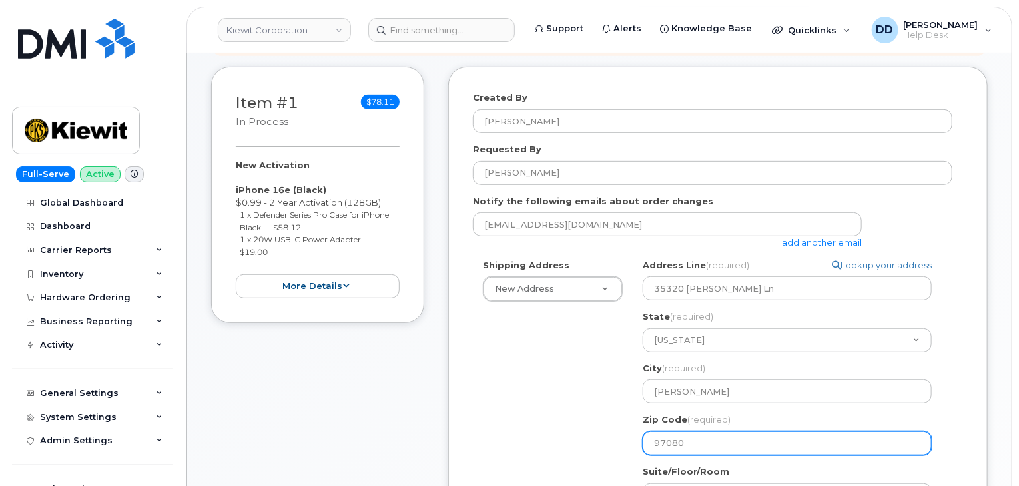
type input "97080"
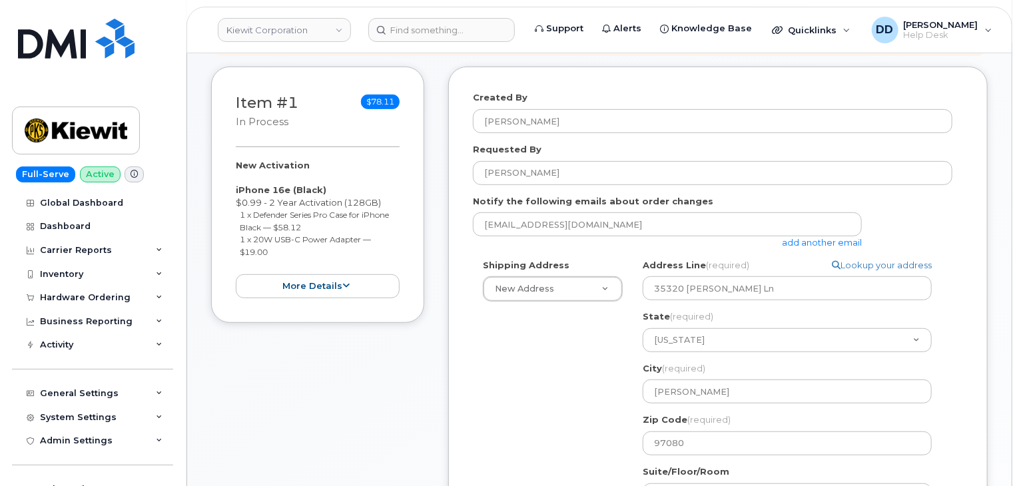
click at [560, 424] on div "Shipping Address New Address New Address 290 Heidelberg Dr OR Gresham Search yo…" at bounding box center [713, 440] width 480 height 362
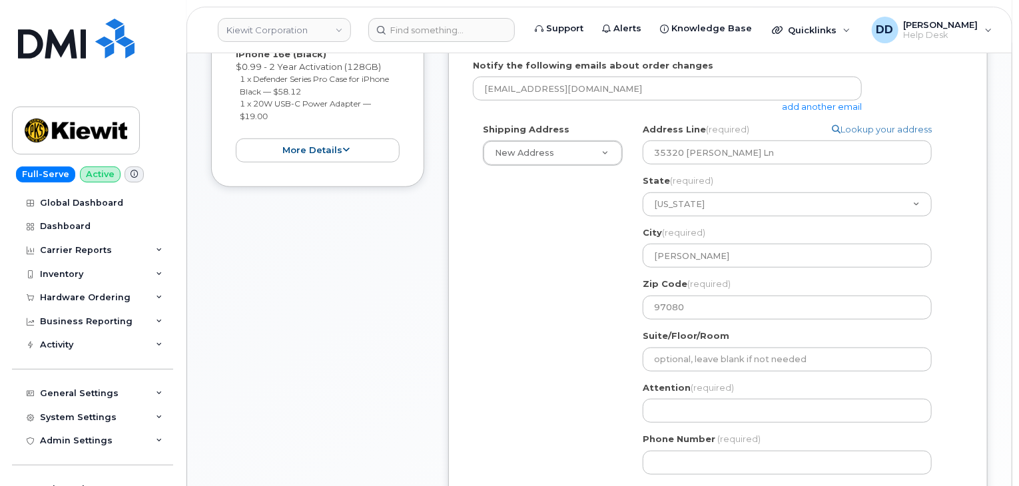
scroll to position [408, 0]
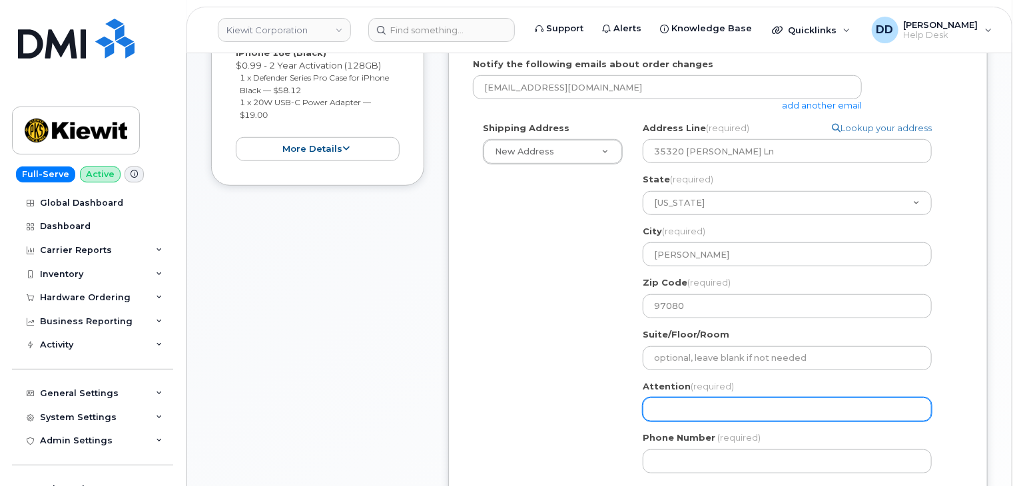
click at [696, 398] on input "Attention (required)" at bounding box center [787, 410] width 289 height 24
paste input "35320 SE"
select select
type input "35320 SE"
drag, startPoint x: 712, startPoint y: 398, endPoint x: 624, endPoint y: 394, distance: 88.0
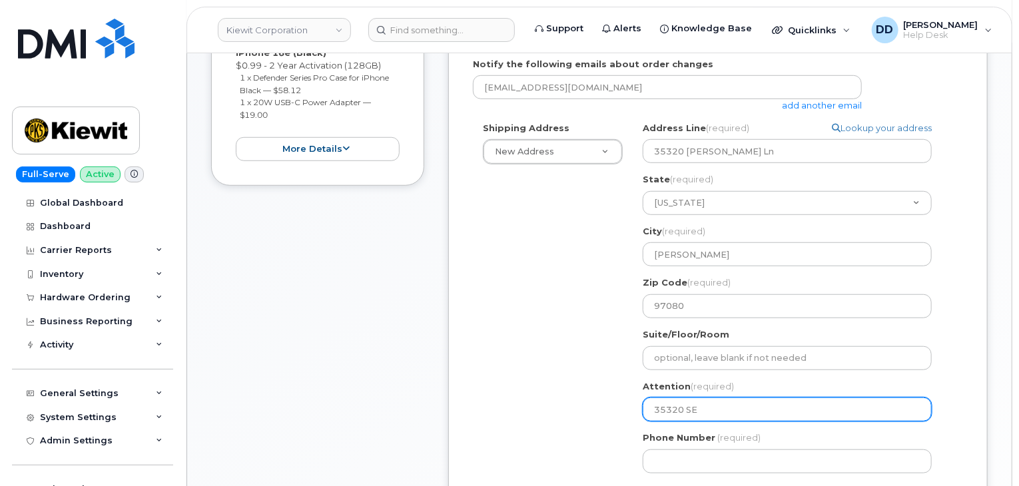
click at [624, 394] on div "Shipping Address New Address New Address 290 Heidelberg Dr OR Gresham Search yo…" at bounding box center [713, 303] width 480 height 362
select select
click at [680, 404] on input "Attention (required)" at bounding box center [787, 410] width 289 height 24
paste input "Cheyenne Wickett"
select select
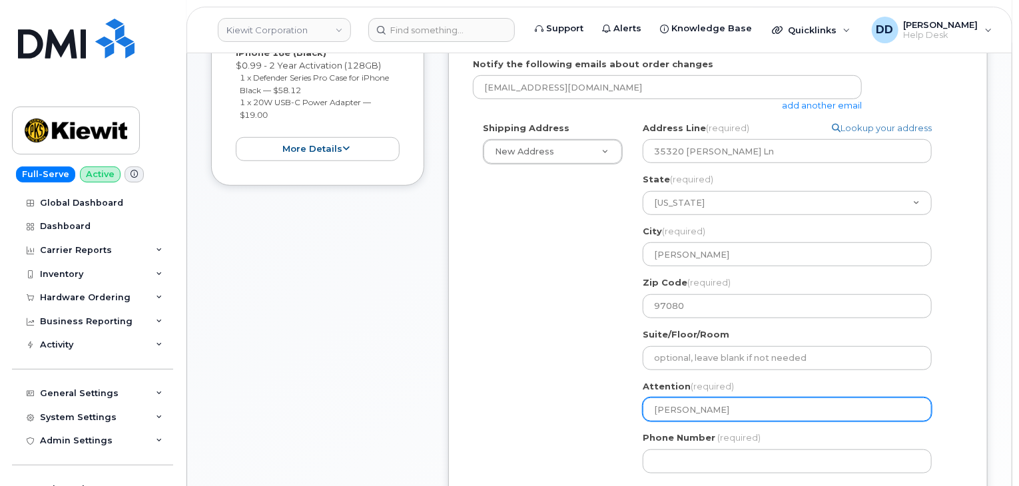
type input "Cheyenne Wickett"
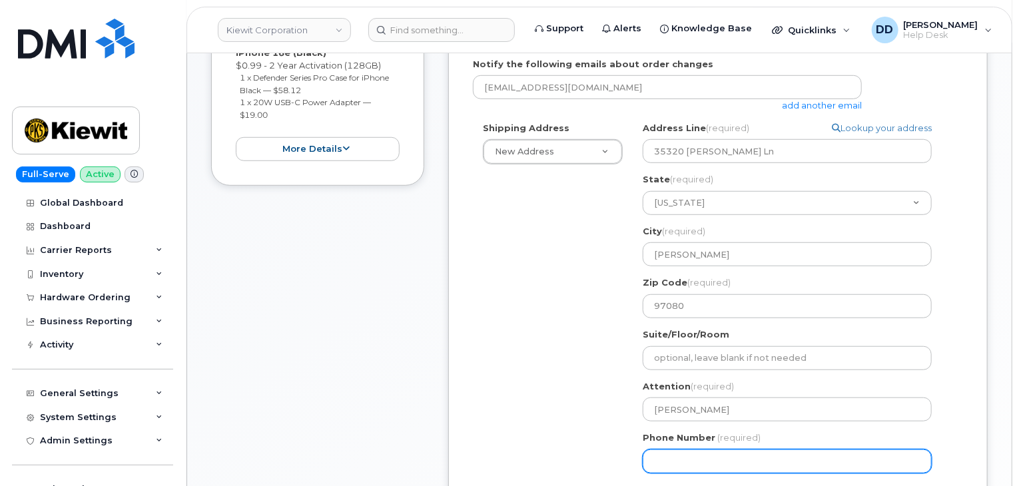
click at [669, 450] on input "Phone Number" at bounding box center [787, 462] width 289 height 24
paste input "5035937767"
select select
type input "5035937767"
click at [581, 422] on div "Shipping Address New Address New Address 290 Heidelberg Dr OR Gresham Search yo…" at bounding box center [713, 303] width 480 height 362
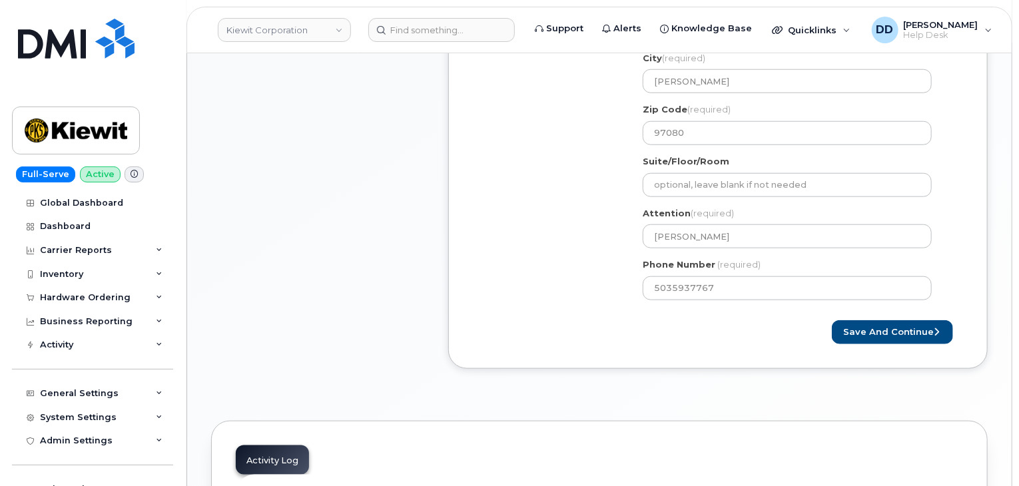
scroll to position [589, 0]
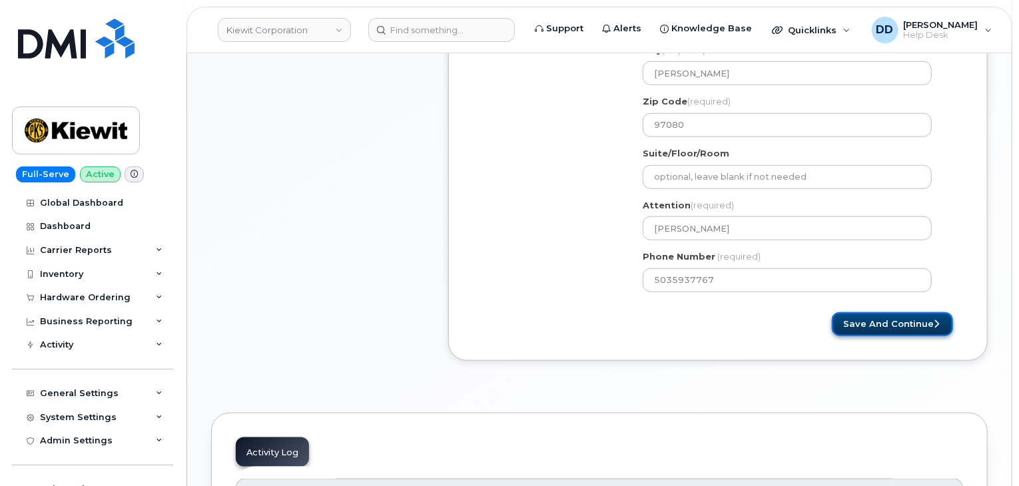
click at [895, 316] on button "Save and Continue" at bounding box center [892, 324] width 121 height 25
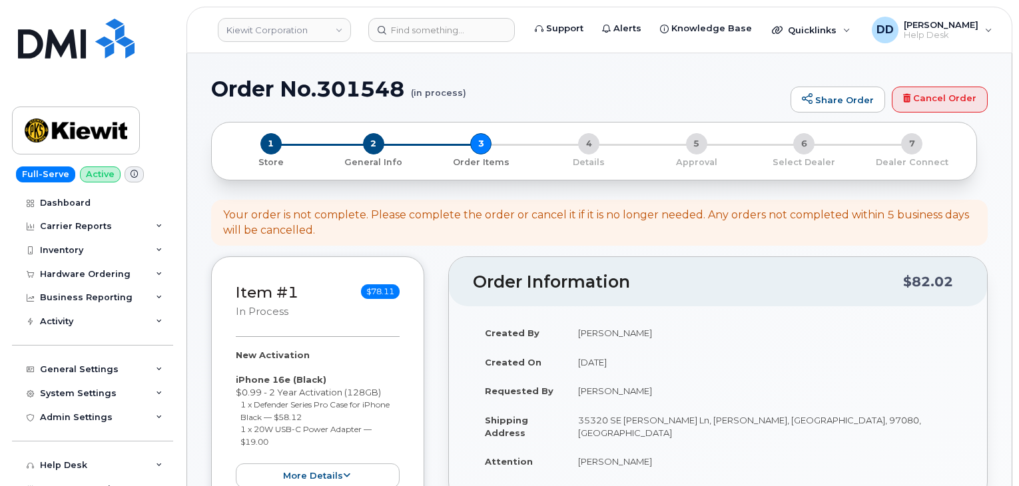
select select
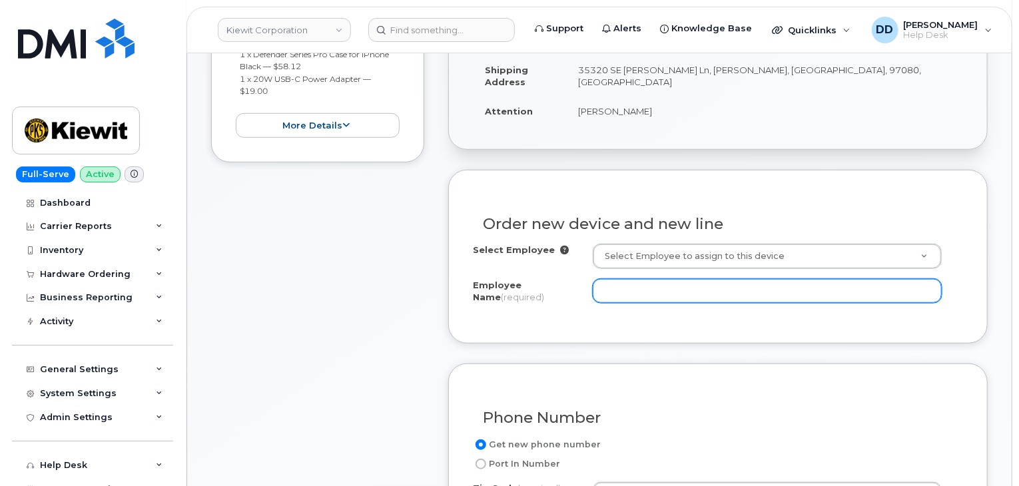
scroll to position [421, 0]
click at [640, 288] on input "Employee Name (required)" at bounding box center [767, 289] width 349 height 24
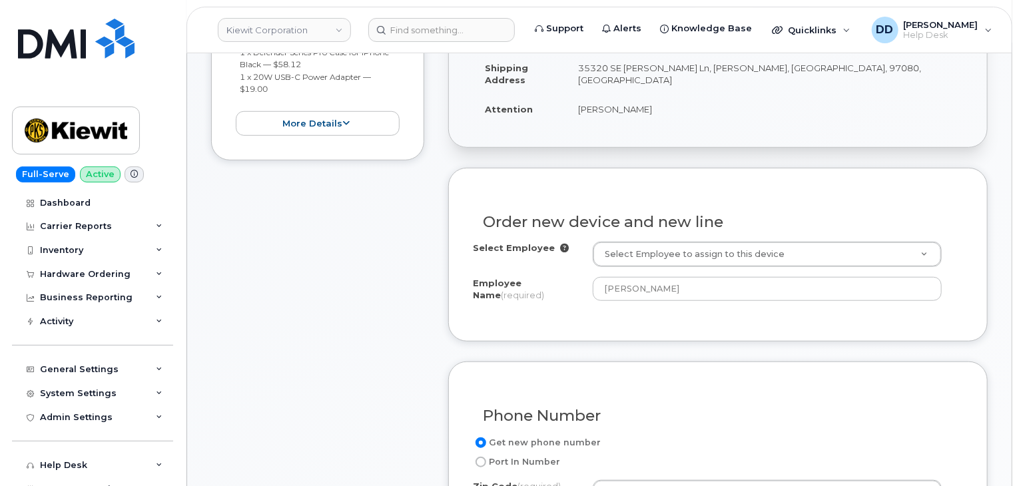
click at [716, 318] on div "Order new device and new line Select Employee Select Employee to assign to this…" at bounding box center [718, 254] width 540 height 173
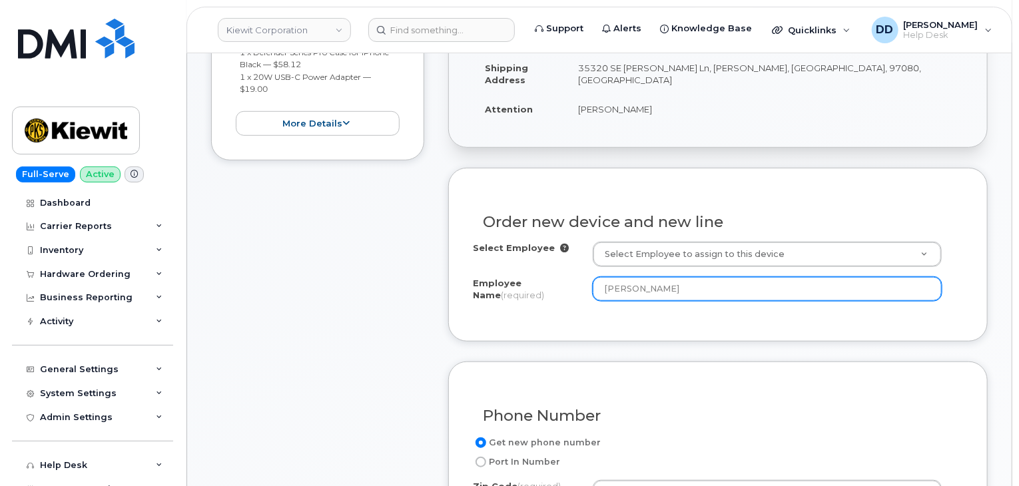
click at [619, 287] on input "Allen Alexander" at bounding box center [767, 289] width 349 height 24
type input "[PERSON_NAME]"
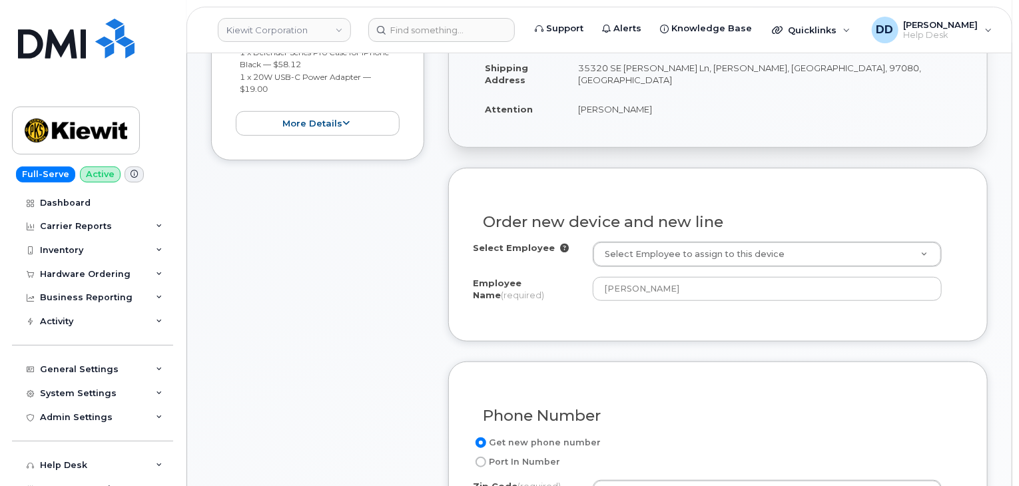
click at [580, 299] on label "Employee Name (required)" at bounding box center [527, 289] width 109 height 25
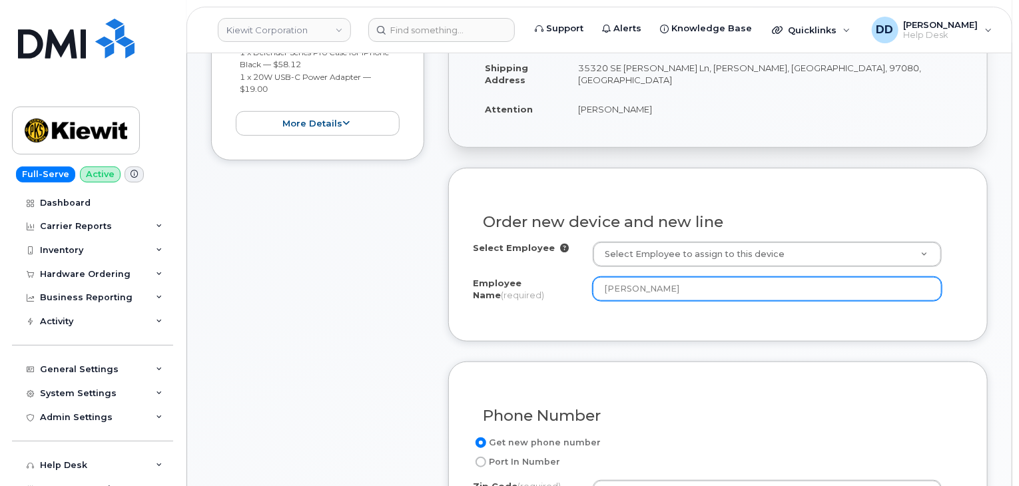
click at [593, 299] on input "[PERSON_NAME]" at bounding box center [767, 289] width 349 height 24
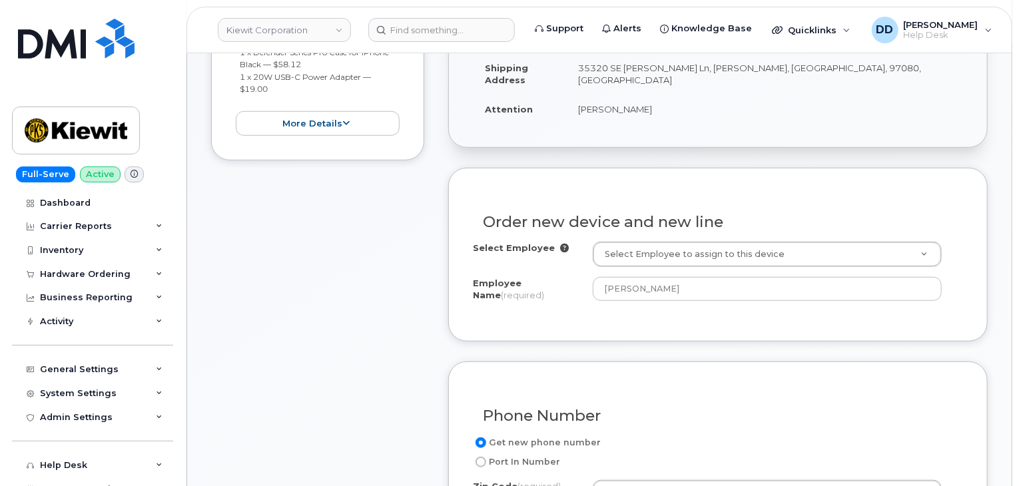
click at [769, 316] on div "Order new device and new line Select Employee Select Employee to assign to this…" at bounding box center [718, 254] width 540 height 173
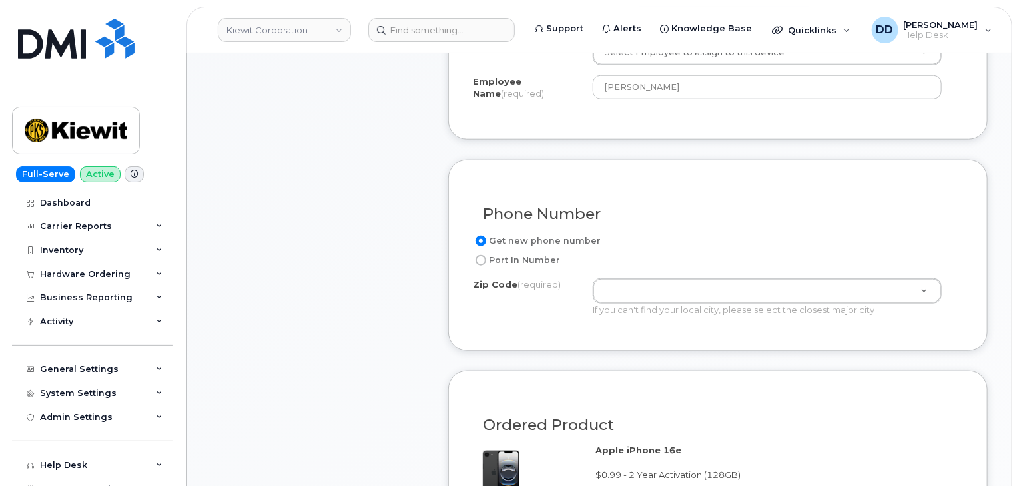
scroll to position [624, 0]
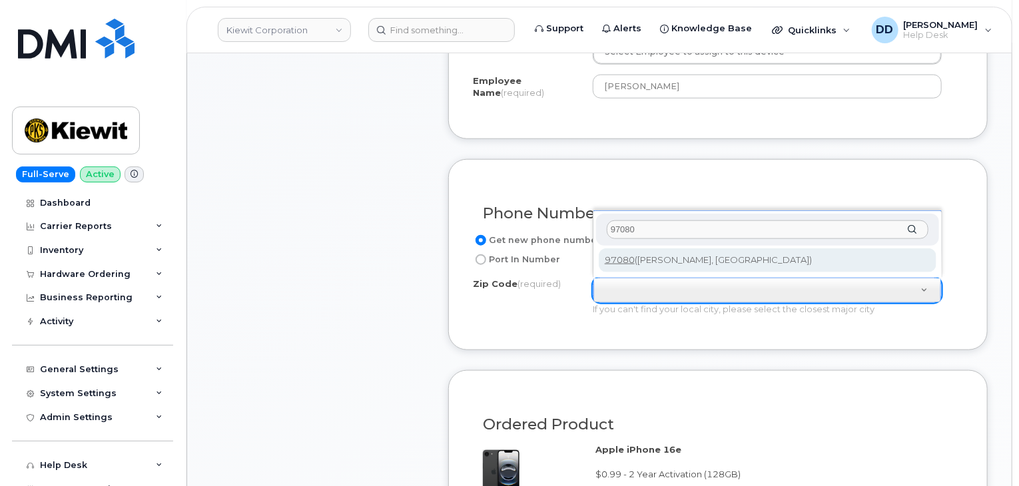
type input "97080"
type input "97080 (Gresham, OR)"
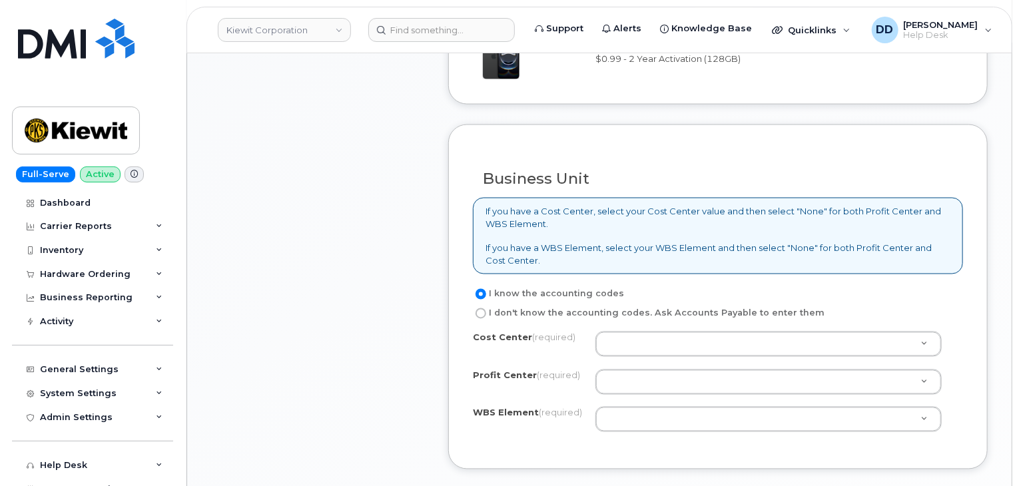
scroll to position [1061, 0]
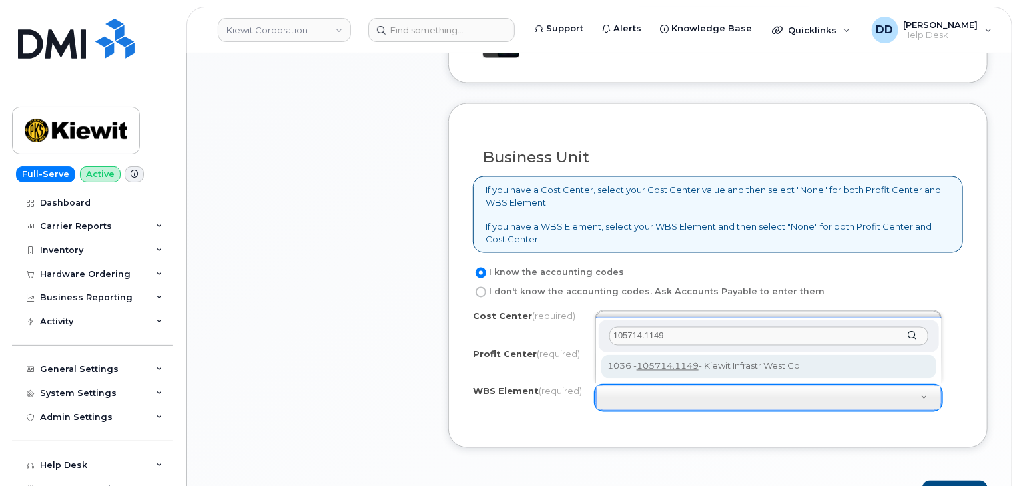
type input "105714.1149"
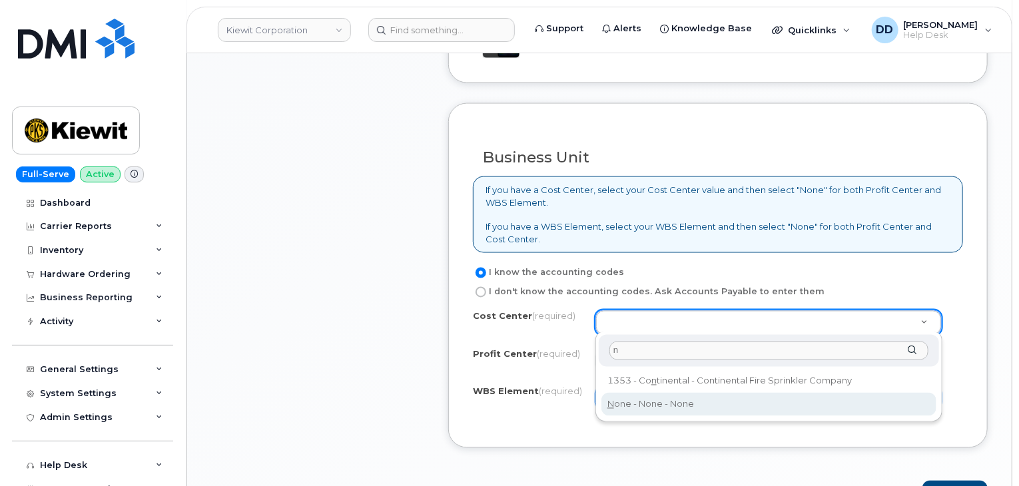
type input "n"
type input "None"
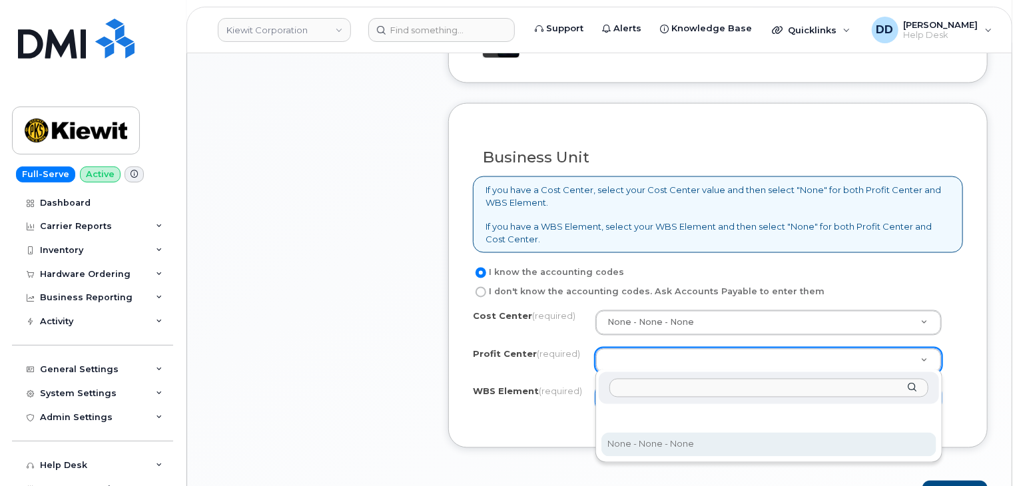
select select "None"
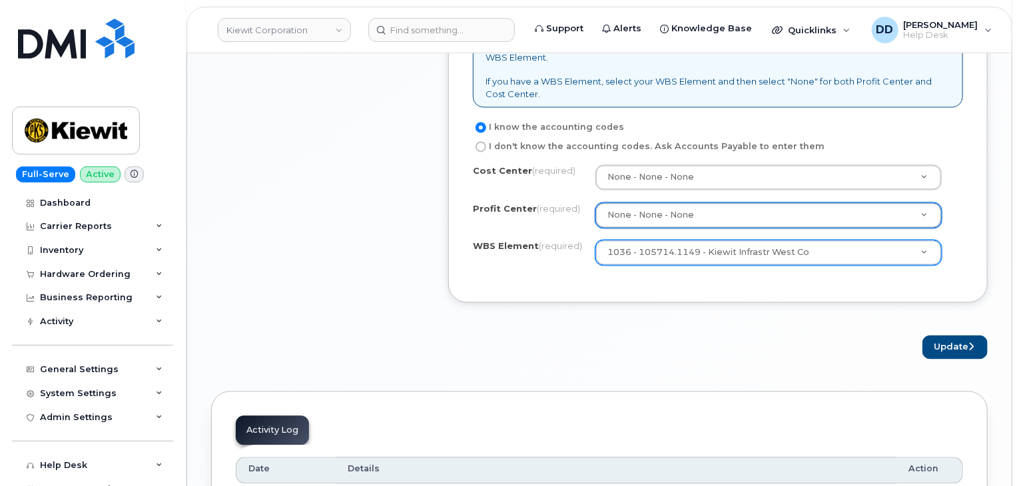
scroll to position [1213, 0]
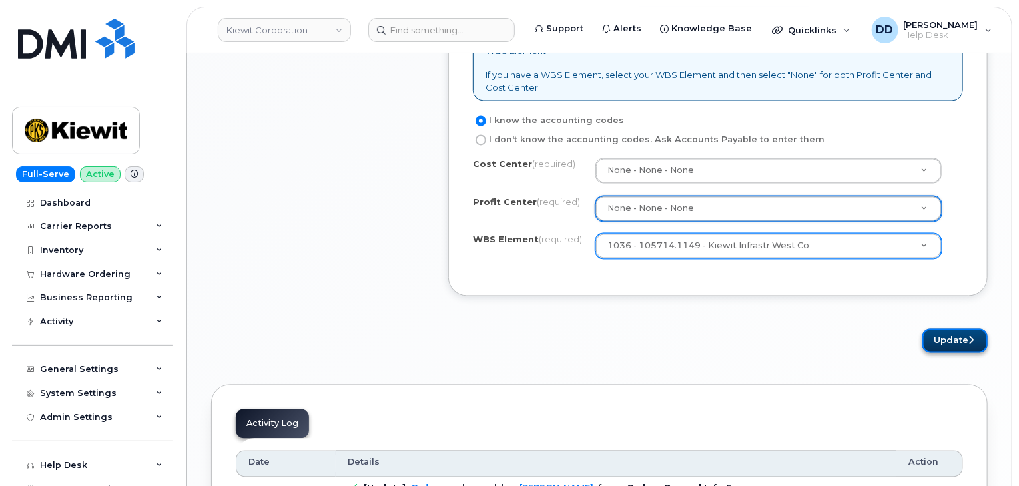
click at [929, 334] on button "Update" at bounding box center [955, 341] width 65 height 25
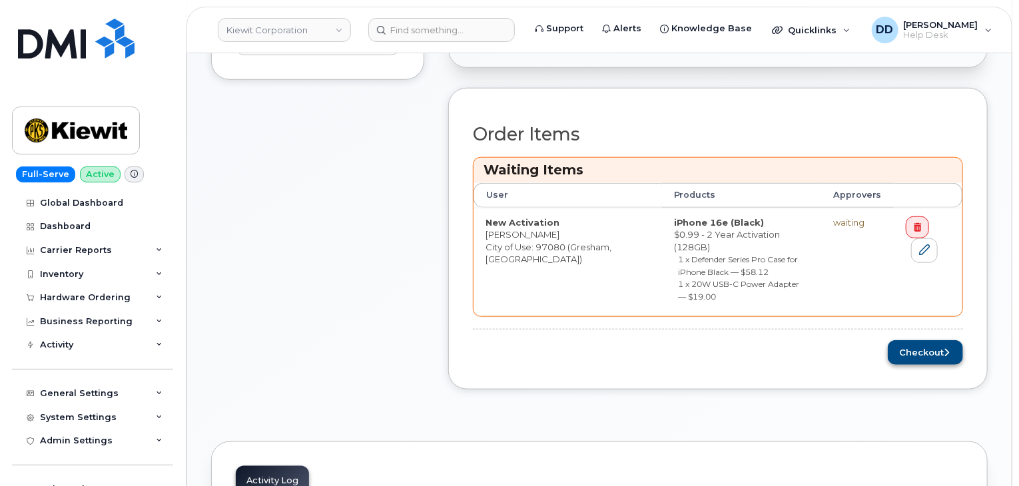
scroll to position [576, 0]
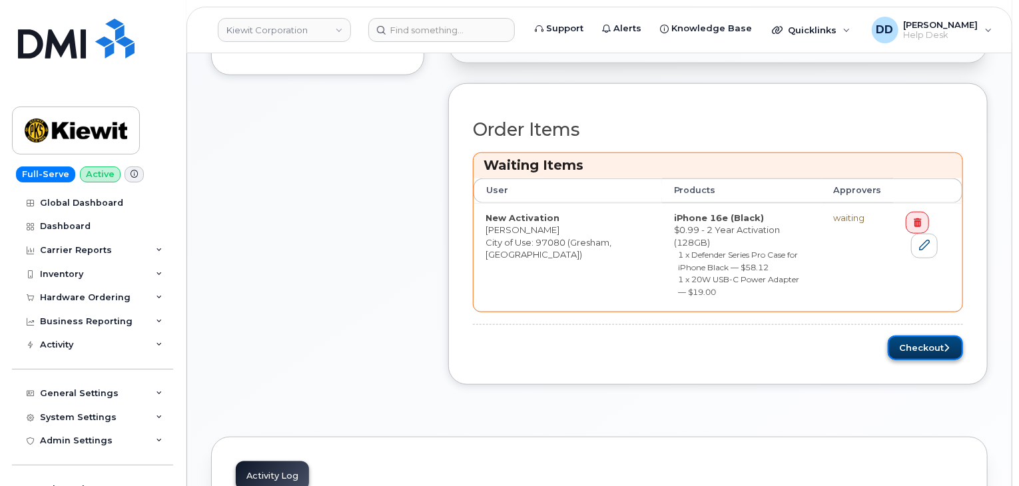
click at [919, 336] on button "Checkout" at bounding box center [925, 348] width 75 height 25
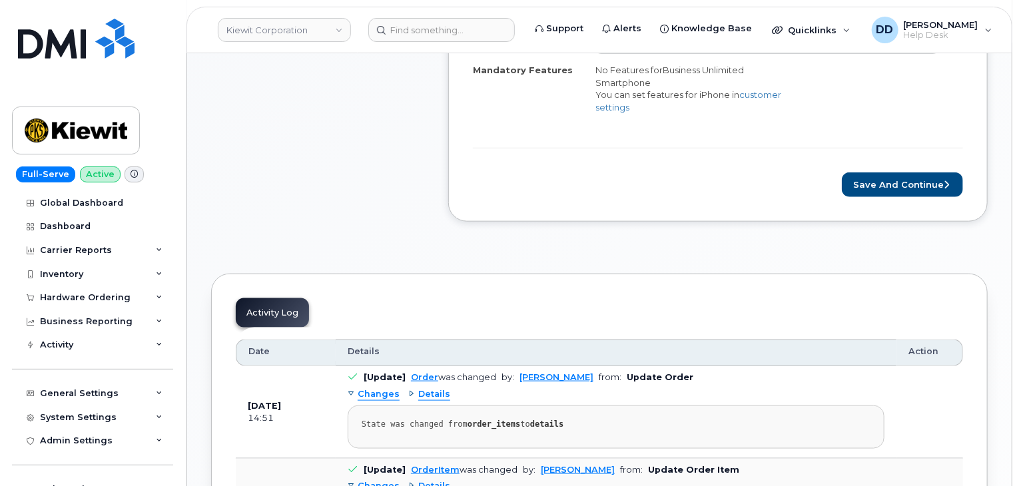
scroll to position [681, 0]
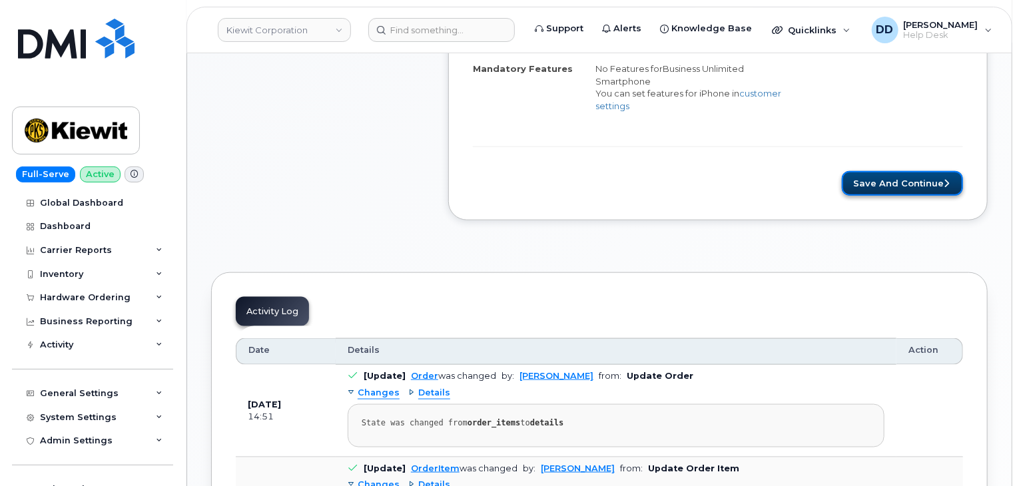
click at [885, 171] on button "Save and Continue" at bounding box center [902, 183] width 121 height 25
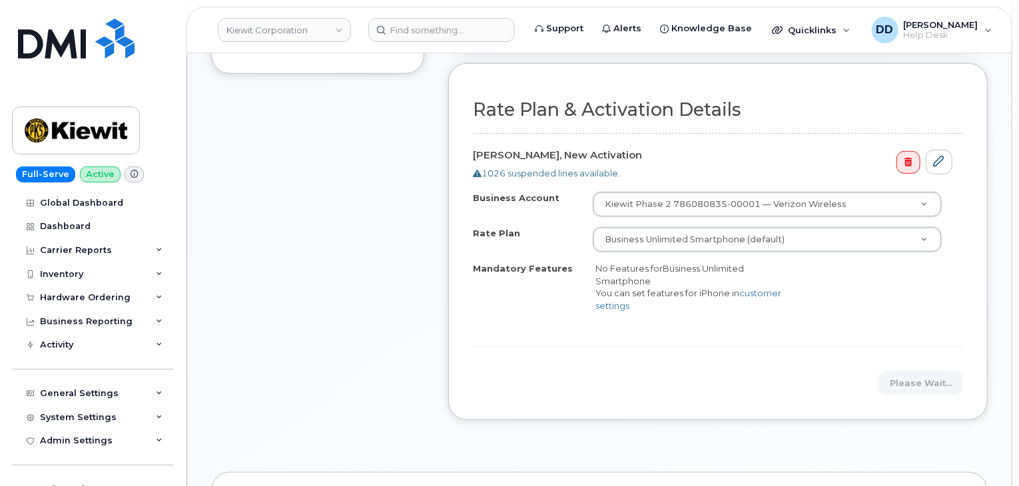
scroll to position [478, 0]
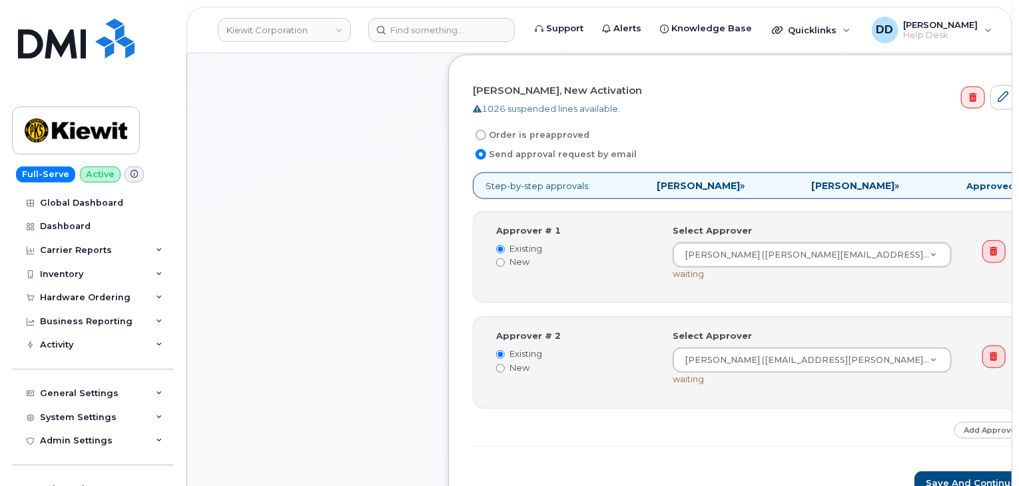
scroll to position [490, 0]
click at [955, 422] on link "Add Approver" at bounding box center [991, 430] width 73 height 17
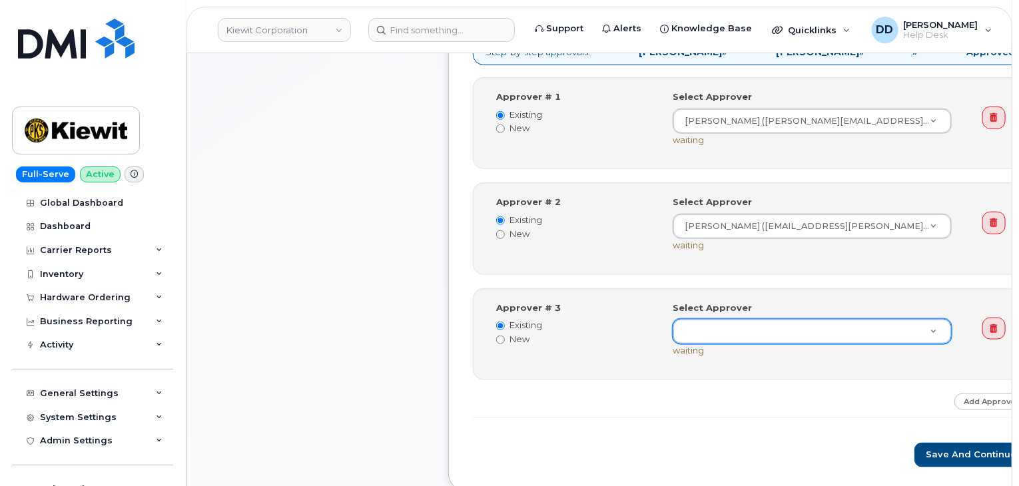
scroll to position [624, 0]
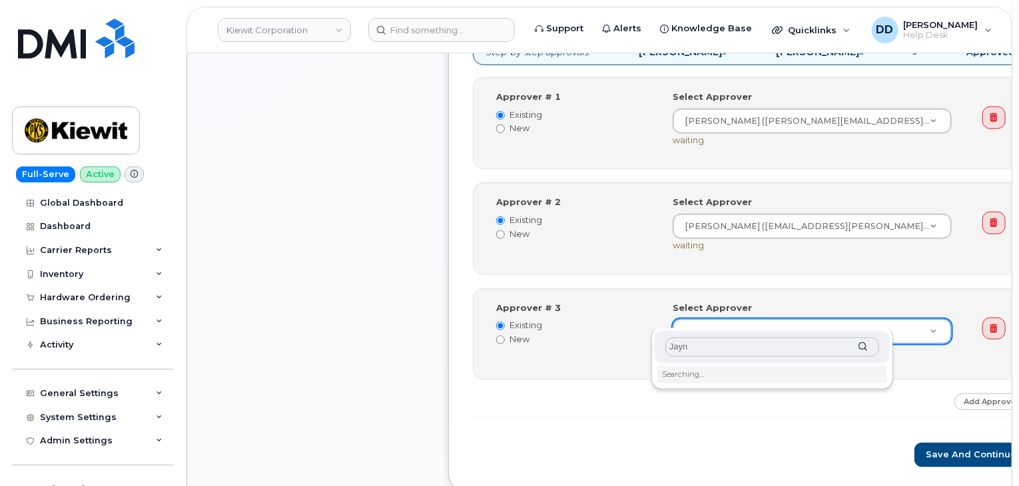
type input "[PERSON_NAME]"
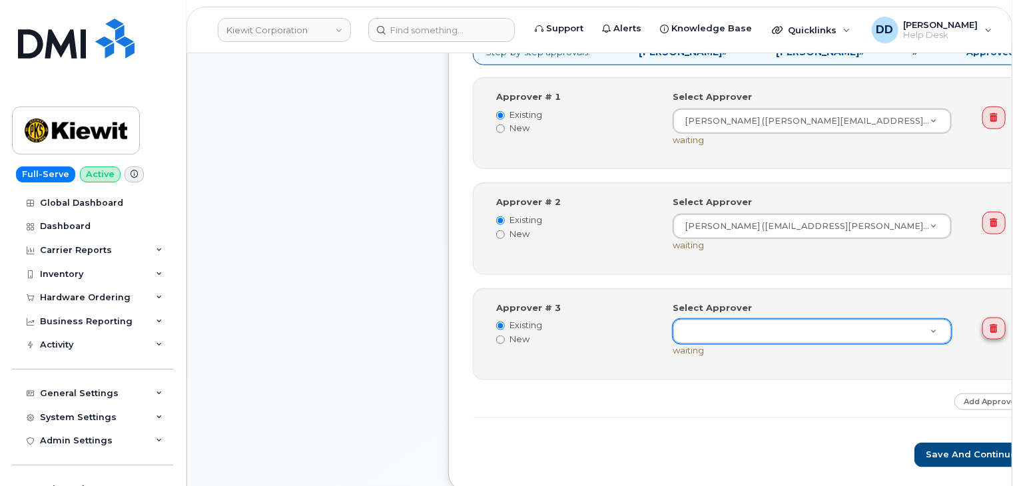
click at [983, 318] on link at bounding box center [994, 329] width 23 height 23
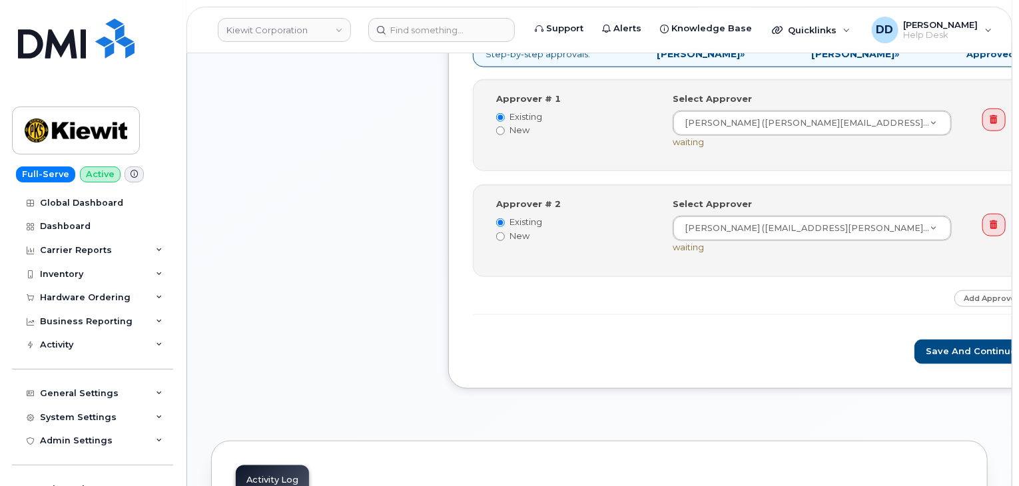
scroll to position [626, 0]
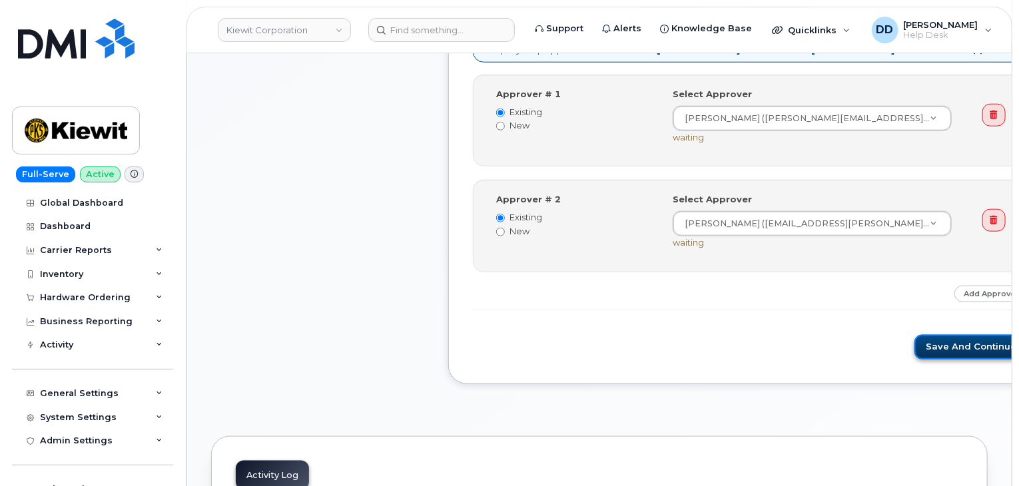
click at [915, 335] on button "Save and Continue" at bounding box center [971, 347] width 113 height 25
